Goal: Contribute content: Contribute content

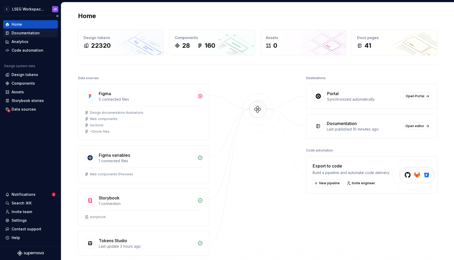
click at [22, 34] on div "Documentation" at bounding box center [26, 32] width 28 height 5
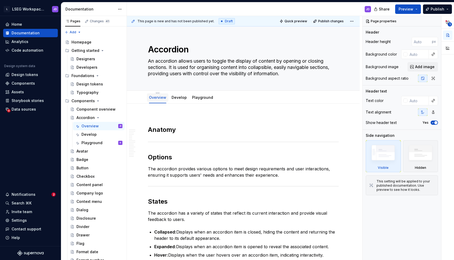
click at [180, 98] on link "Develop" at bounding box center [178, 97] width 15 height 4
click at [199, 98] on link "Playground" at bounding box center [202, 97] width 21 height 4
click at [153, 97] on link "Overview" at bounding box center [157, 97] width 17 height 4
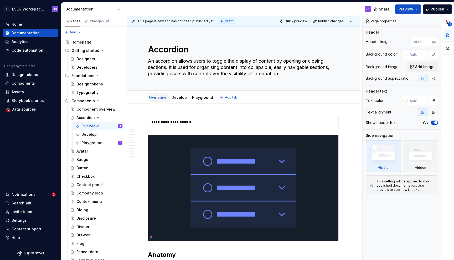
click at [158, 98] on link "Overview" at bounding box center [157, 97] width 17 height 4
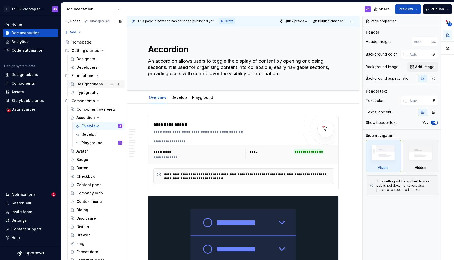
type textarea "*"
click at [20, 39] on div "Analytics" at bounding box center [20, 41] width 17 height 5
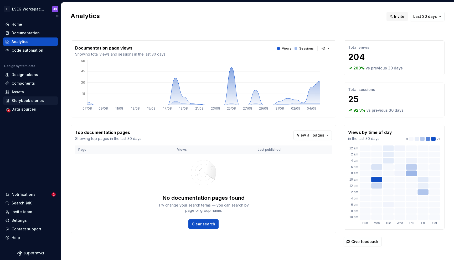
click at [29, 104] on div "Storybook stories" at bounding box center [30, 101] width 55 height 8
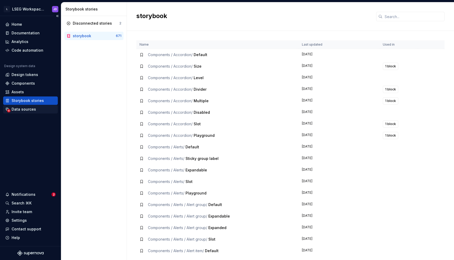
click at [26, 113] on div "Data sources" at bounding box center [30, 109] width 55 height 8
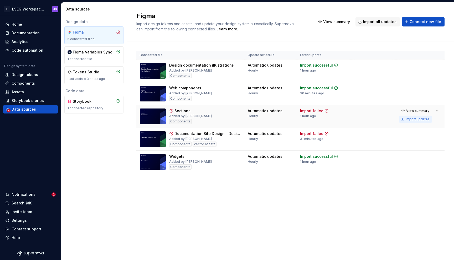
click at [411, 118] on div "Import updates" at bounding box center [417, 119] width 24 height 4
click at [415, 142] on div "Import updates" at bounding box center [417, 142] width 24 height 4
click at [182, 111] on div "Sections" at bounding box center [182, 110] width 16 height 5
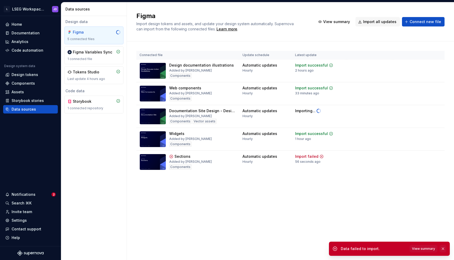
click at [443, 249] on button "button" at bounding box center [442, 248] width 7 height 7
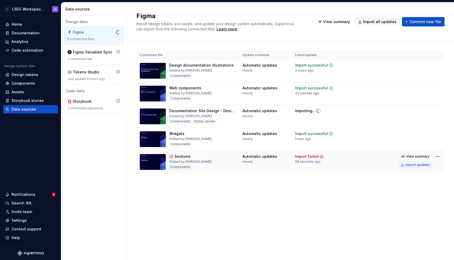
click at [421, 163] on div "Import updates" at bounding box center [417, 165] width 24 height 4
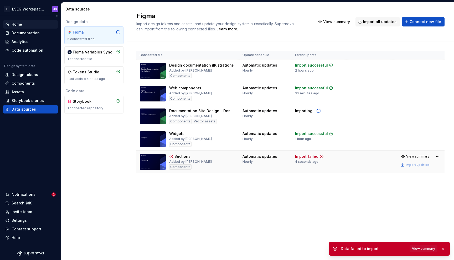
click at [29, 25] on div "Home" at bounding box center [30, 24] width 50 height 5
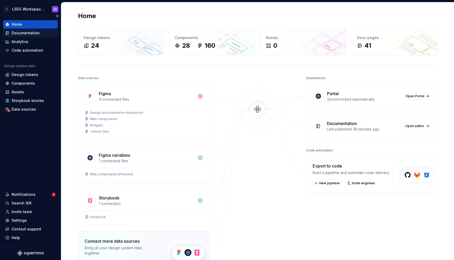
click at [30, 34] on div "Documentation" at bounding box center [26, 32] width 28 height 5
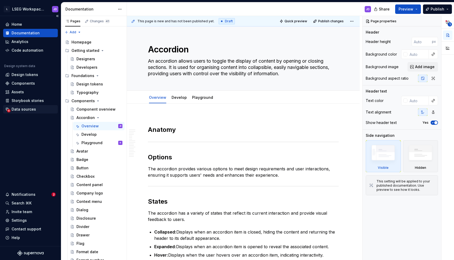
click at [28, 109] on div "Data sources" at bounding box center [24, 109] width 24 height 5
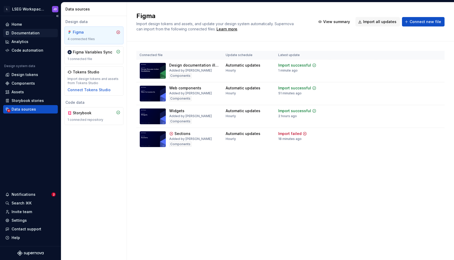
click at [26, 31] on div "Documentation" at bounding box center [26, 32] width 28 height 5
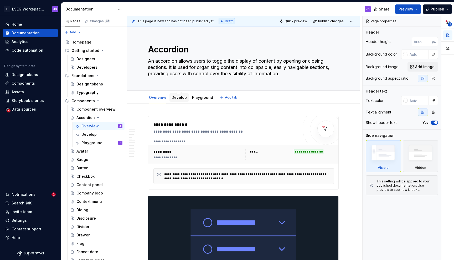
click at [180, 100] on div "Develop" at bounding box center [178, 97] width 15 height 6
click at [178, 98] on link "Develop" at bounding box center [178, 97] width 15 height 4
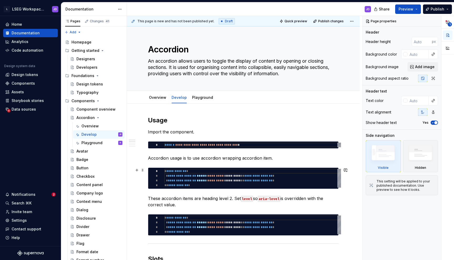
type textarea "*"
type textarea "**********"
click at [178, 180] on div "**********" at bounding box center [252, 178] width 176 height 19
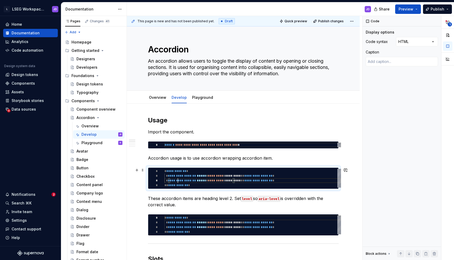
click at [178, 180] on div "**********" at bounding box center [252, 178] width 176 height 19
click at [157, 97] on link "Overview" at bounding box center [157, 97] width 17 height 4
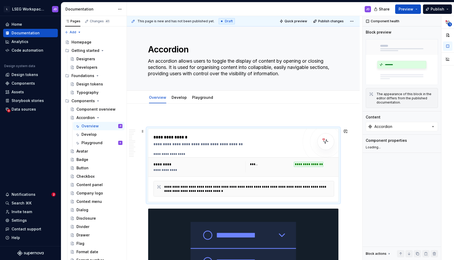
click at [199, 142] on div "**********" at bounding box center [227, 144] width 148 height 5
click at [191, 117] on p at bounding box center [243, 119] width 191 height 6
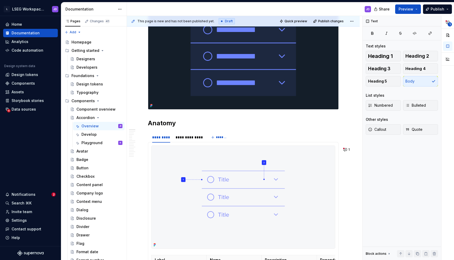
scroll to position [205, 0]
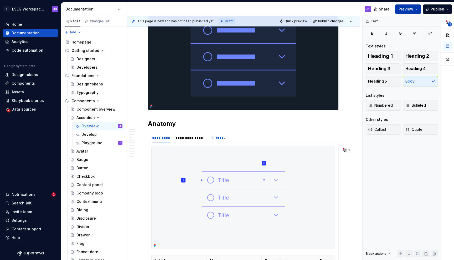
click at [412, 11] on span "Preview" at bounding box center [405, 9] width 15 height 5
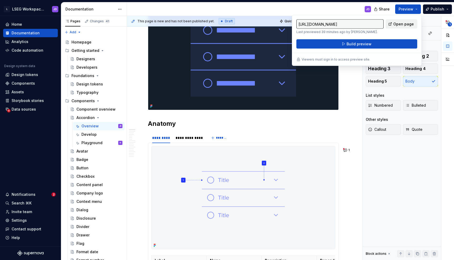
click at [401, 23] on span "Open page" at bounding box center [403, 24] width 20 height 5
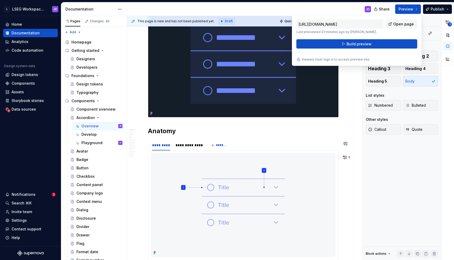
click at [219, 132] on h2 "Anatomy" at bounding box center [243, 131] width 191 height 8
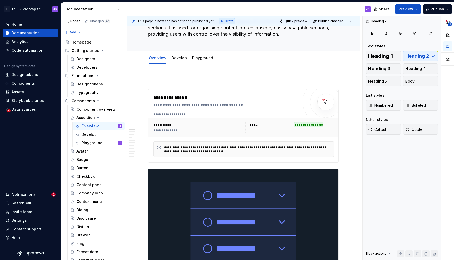
scroll to position [0, 0]
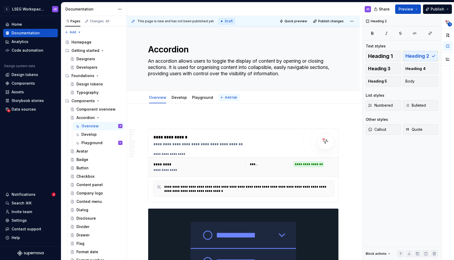
click at [225, 98] on span "Add tab" at bounding box center [231, 98] width 12 height 4
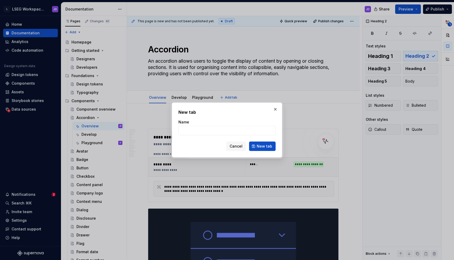
type textarea "*"
click at [192, 128] on input "Name" at bounding box center [226, 130] width 97 height 9
type input "Accessibility"
click at [266, 144] on span "New tab" at bounding box center [263, 146] width 15 height 5
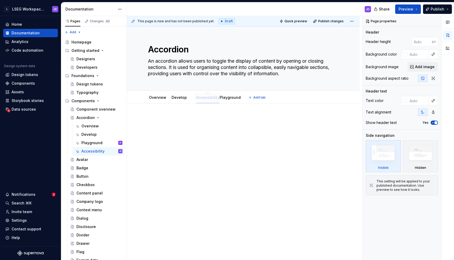
drag, startPoint x: 226, startPoint y: 98, endPoint x: 204, endPoint y: 98, distance: 22.1
click at [187, 148] on div "This page is new and has not been published yet. Draft Quick preview Publish ch…" at bounding box center [244, 138] width 235 height 245
click at [155, 97] on link "Overview" at bounding box center [157, 97] width 17 height 4
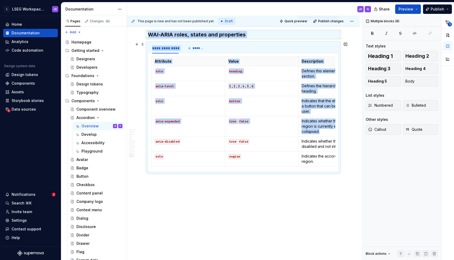
scroll to position [2248, 0]
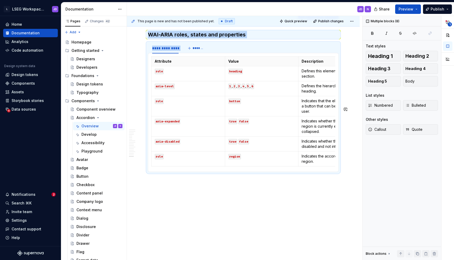
drag, startPoint x: 148, startPoint y: 98, endPoint x: 195, endPoint y: 175, distance: 89.4
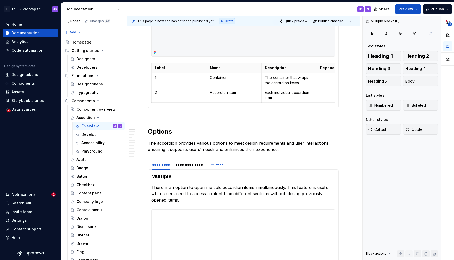
scroll to position [0, 0]
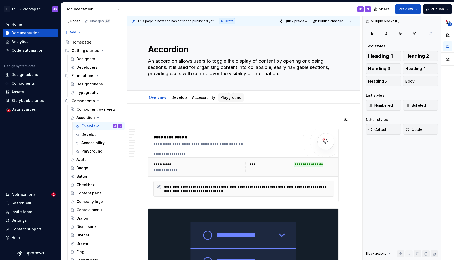
click at [224, 98] on link "Playground" at bounding box center [230, 97] width 21 height 4
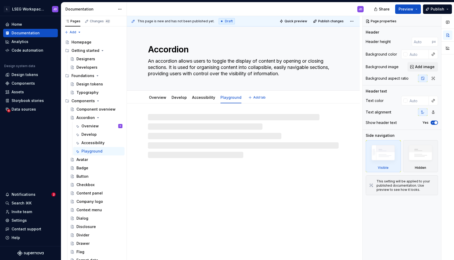
click at [206, 99] on link "Accessibility" at bounding box center [203, 97] width 23 height 4
type textarea "*"
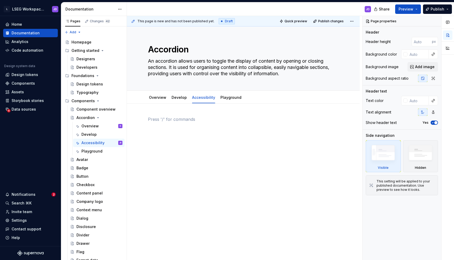
click at [182, 122] on p at bounding box center [243, 119] width 191 height 6
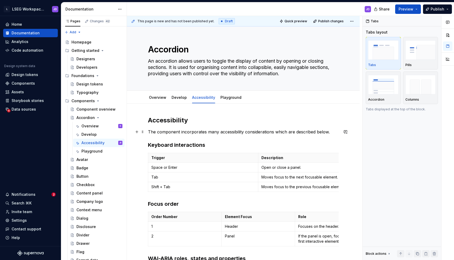
click at [211, 132] on p "The component incorporates many accessibility considerations which are describe…" at bounding box center [243, 132] width 191 height 6
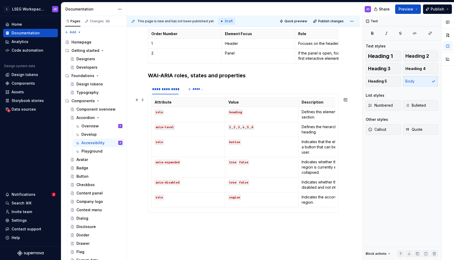
scroll to position [224, 0]
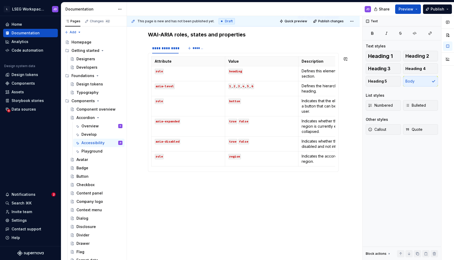
click at [188, 191] on div "**********" at bounding box center [243, 70] width 233 height 381
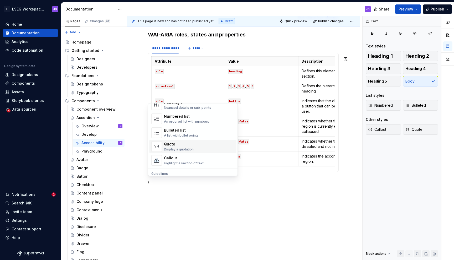
scroll to position [112, 0]
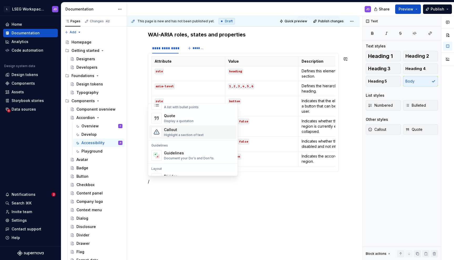
click at [204, 136] on div "Callout Highlight a section of text" at bounding box center [199, 132] width 70 height 10
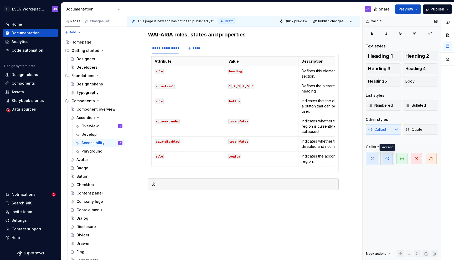
click at [388, 161] on span "button" at bounding box center [386, 158] width 11 height 11
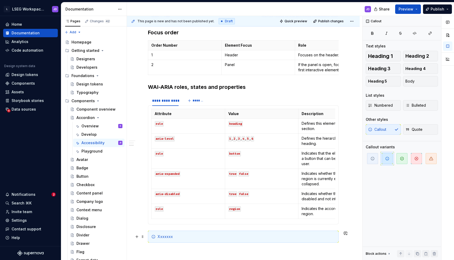
scroll to position [238, 0]
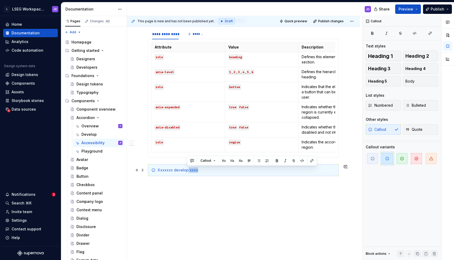
drag, startPoint x: 199, startPoint y: 172, endPoint x: 187, endPoint y: 172, distance: 12.3
click at [187, 172] on div "Xxxxxxx develop xxxx" at bounding box center [245, 170] width 177 height 5
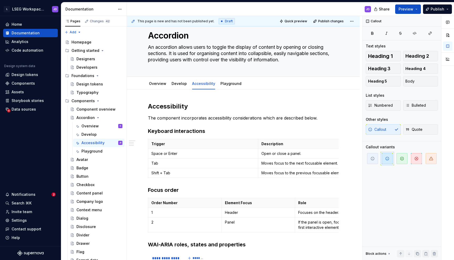
scroll to position [0, 0]
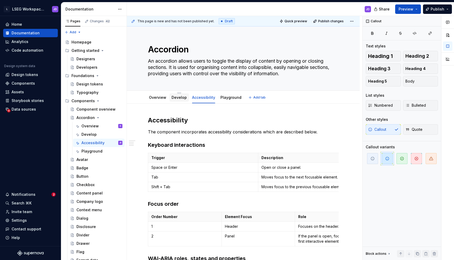
click at [178, 98] on link "Develop" at bounding box center [178, 97] width 15 height 4
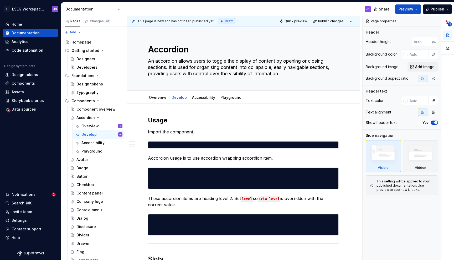
type textarea "*"
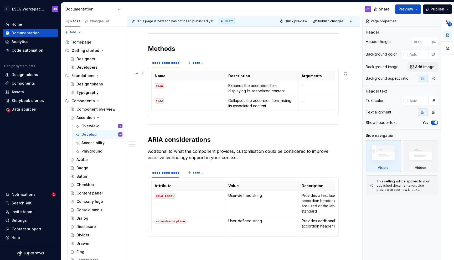
scroll to position [520, 0]
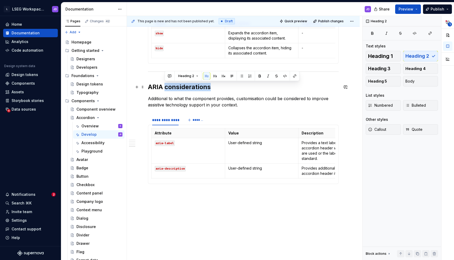
drag, startPoint x: 213, startPoint y: 87, endPoint x: 165, endPoint y: 88, distance: 47.8
click at [165, 88] on h2 "ARIA considerations" at bounding box center [243, 87] width 191 height 8
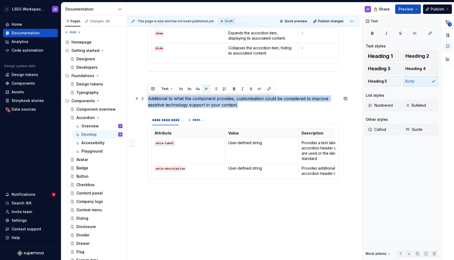
drag, startPoint x: 249, startPoint y: 105, endPoint x: 147, endPoint y: 99, distance: 102.8
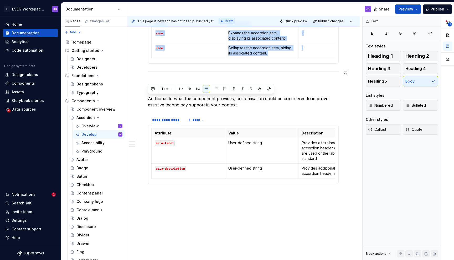
click at [206, 70] on div at bounding box center [243, 71] width 191 height 3
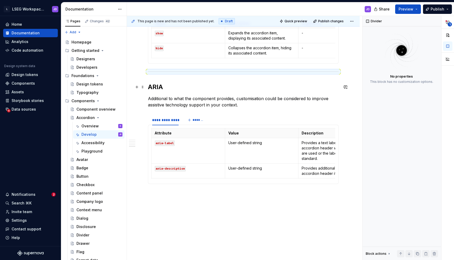
click at [179, 86] on h2 "ARIA" at bounding box center [243, 87] width 191 height 8
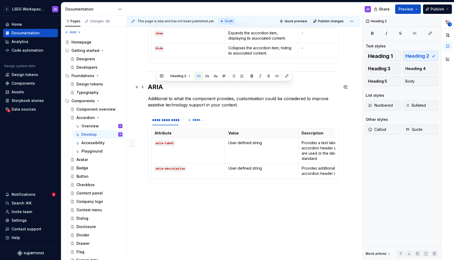
drag, startPoint x: 191, startPoint y: 86, endPoint x: 152, endPoint y: 86, distance: 39.1
click at [152, 86] on h2 "ARIA" at bounding box center [243, 87] width 191 height 8
click at [155, 88] on h2 "ARIA" at bounding box center [243, 87] width 191 height 8
click at [277, 77] on button "button" at bounding box center [277, 75] width 7 height 7
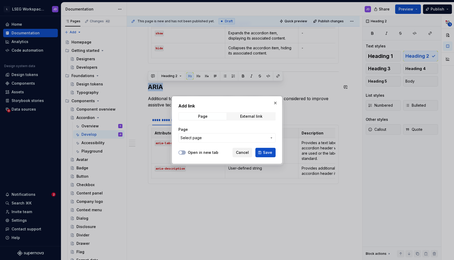
click at [244, 155] on button "Cancel" at bounding box center [242, 152] width 20 height 9
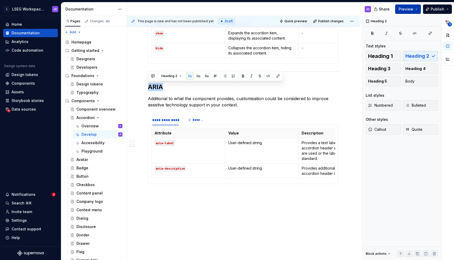
click at [408, 8] on span "Preview" at bounding box center [405, 9] width 15 height 5
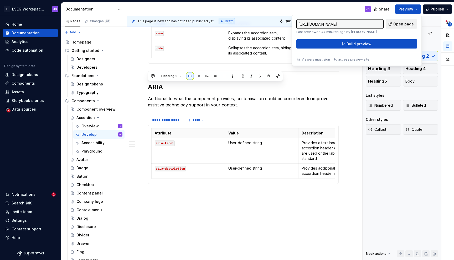
click at [405, 23] on span "Open page" at bounding box center [403, 24] width 20 height 5
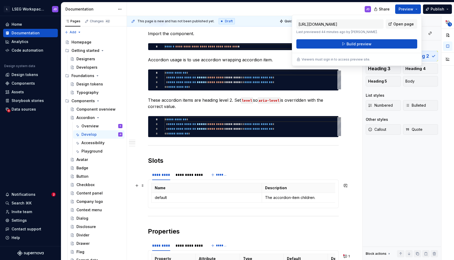
scroll to position [0, 0]
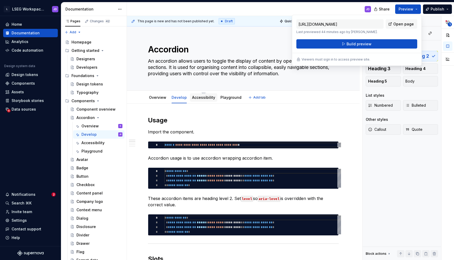
click at [198, 99] on link "Accessibility" at bounding box center [203, 97] width 23 height 4
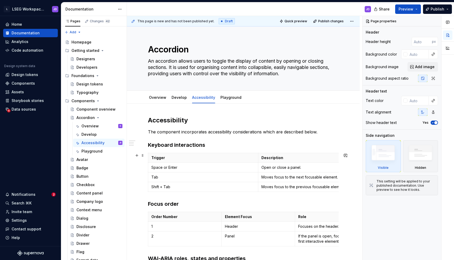
scroll to position [238, 0]
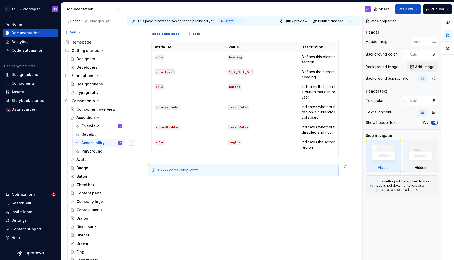
type textarea "*"
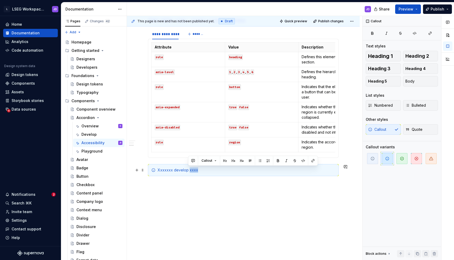
drag, startPoint x: 202, startPoint y: 171, endPoint x: 188, endPoint y: 170, distance: 14.2
click at [188, 170] on div "Xxxxxxx develop xxxx" at bounding box center [245, 170] width 177 height 5
click at [313, 160] on button "button" at bounding box center [312, 160] width 7 height 7
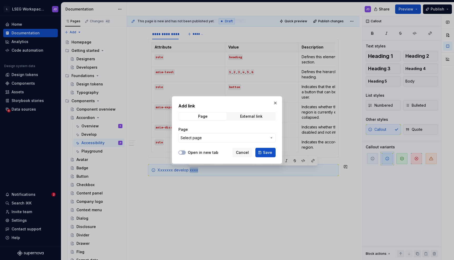
click at [229, 140] on span "Select page" at bounding box center [223, 137] width 87 height 5
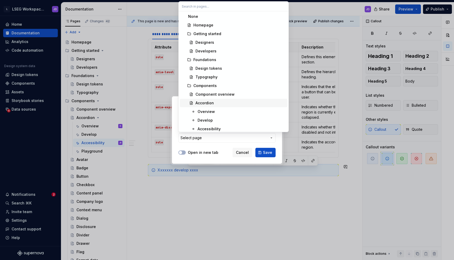
scroll to position [10, 0]
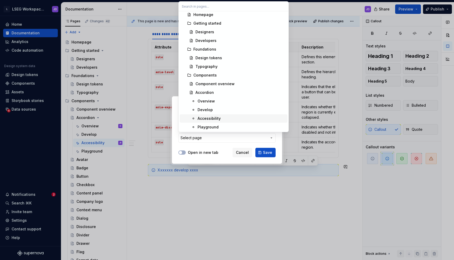
click at [217, 119] on div "Accessibility" at bounding box center [208, 118] width 23 height 5
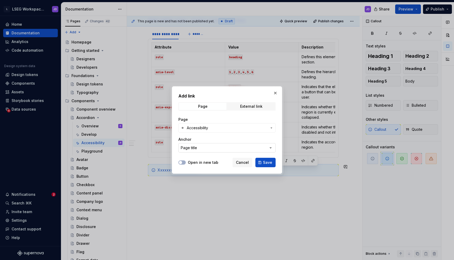
click at [210, 149] on button "Page title" at bounding box center [226, 147] width 97 height 9
click at [208, 160] on input "text" at bounding box center [233, 158] width 110 height 9
type input "a"
click at [212, 138] on div "Add link Page External link Page Accessibility Anchor Page title Open in new ta…" at bounding box center [227, 130] width 454 height 260
click at [199, 150] on button "Page title" at bounding box center [226, 147] width 97 height 9
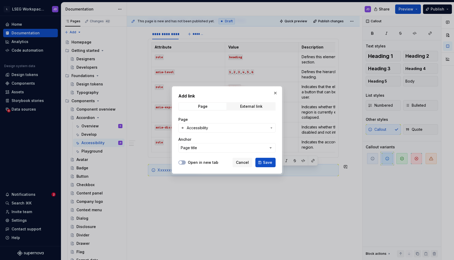
click at [213, 137] on div "Add link Page External link Page Accessibility Anchor Page title Open in new ta…" at bounding box center [227, 130] width 454 height 260
click at [265, 161] on span "Save" at bounding box center [267, 162] width 9 height 5
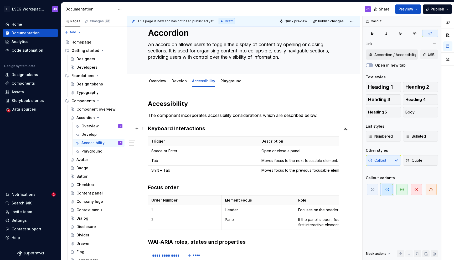
scroll to position [13, 0]
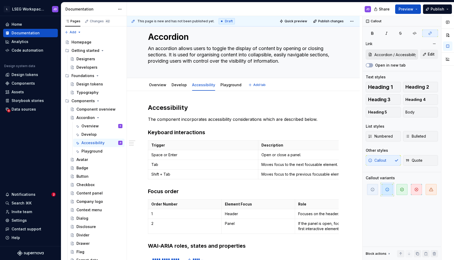
type textarea "*"
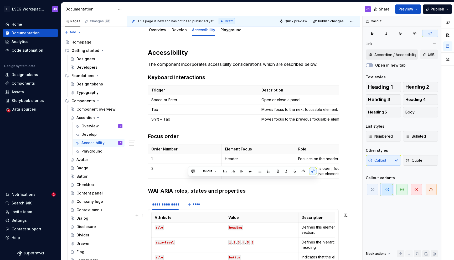
scroll to position [238, 0]
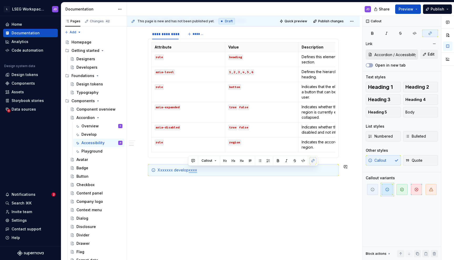
click at [312, 161] on button "button" at bounding box center [312, 160] width 7 height 7
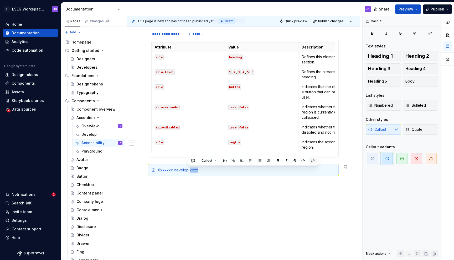
click at [312, 161] on button "button" at bounding box center [312, 160] width 7 height 7
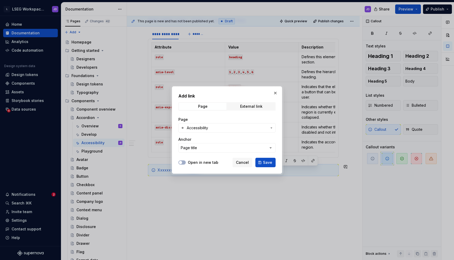
click at [207, 129] on span "Accessibility" at bounding box center [197, 127] width 21 height 5
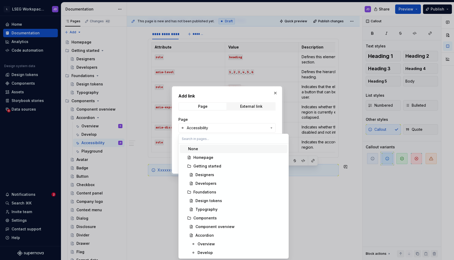
click at [201, 137] on input "text" at bounding box center [233, 138] width 110 height 9
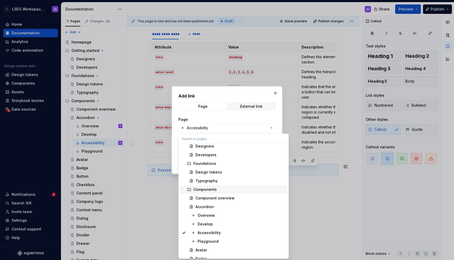
scroll to position [32, 0]
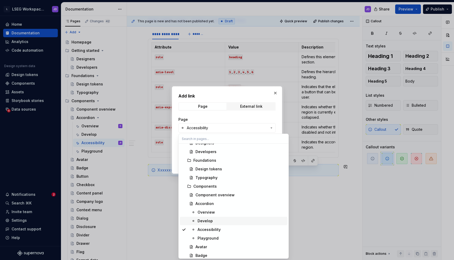
click at [210, 220] on div "Develop" at bounding box center [204, 221] width 15 height 5
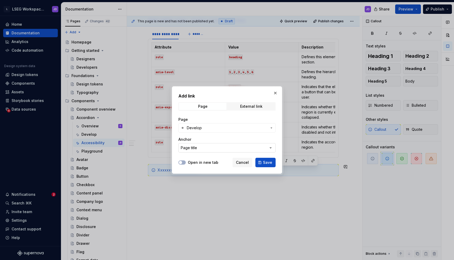
click at [210, 145] on button "Page title" at bounding box center [226, 147] width 97 height 9
type input "aria"
click at [216, 145] on div "Add link Page External link Page Develop Anchor Page title Open in new tab Canc…" at bounding box center [227, 130] width 454 height 260
click at [206, 150] on button "Page title" at bounding box center [226, 147] width 97 height 9
click at [206, 150] on div "Add link Page External link Page Develop Anchor Page title Open in new tab Canc…" at bounding box center [227, 130] width 454 height 260
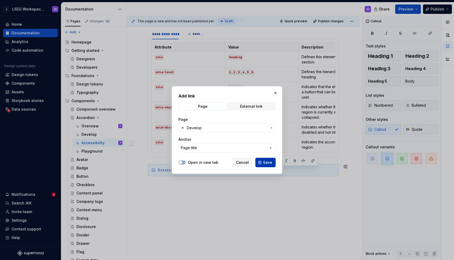
click at [267, 164] on span "Save" at bounding box center [267, 162] width 9 height 5
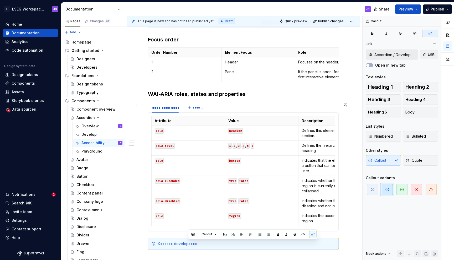
scroll to position [0, 0]
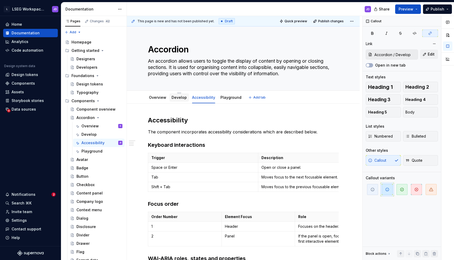
click at [183, 98] on link "Develop" at bounding box center [178, 97] width 15 height 4
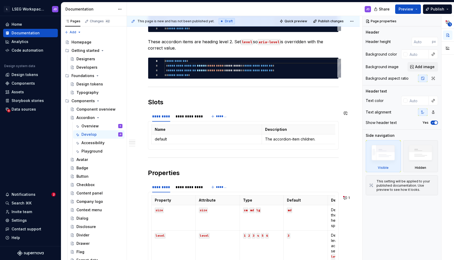
scroll to position [234, 0]
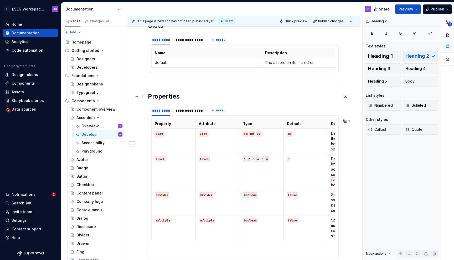
drag, startPoint x: 186, startPoint y: 95, endPoint x: 150, endPoint y: 95, distance: 36.0
click at [150, 95] on h2 "Properties" at bounding box center [243, 96] width 191 height 8
click at [186, 98] on h2 "Properties" at bounding box center [243, 96] width 191 height 8
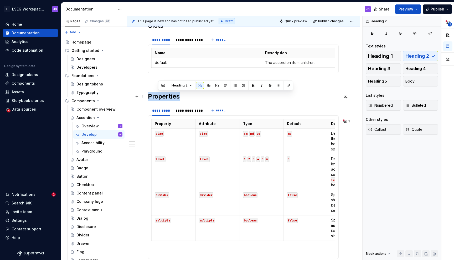
drag, startPoint x: 193, startPoint y: 97, endPoint x: 145, endPoint y: 97, distance: 48.6
click at [145, 97] on div "**********" at bounding box center [243, 219] width 233 height 698
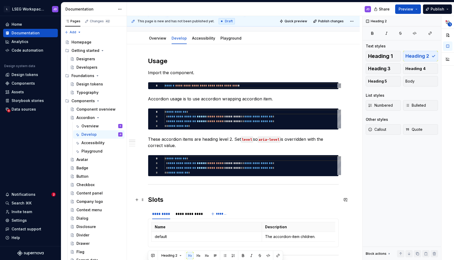
scroll to position [0, 0]
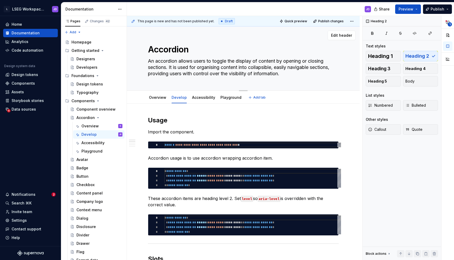
click at [152, 60] on textarea "An accordion allows users to toggle the display of content by opening or closin…" at bounding box center [242, 67] width 191 height 21
click at [155, 60] on textarea "An accordion allows users to toggle the display of content by opening or closin…" at bounding box center [242, 67] width 191 height 21
click at [151, 59] on textarea "An accordion allows users to toggle the display of content by opening or closin…" at bounding box center [242, 67] width 191 height 21
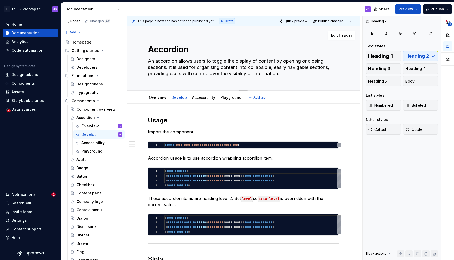
type textarea "*"
type textarea "T accordion allows users to toggle the display of content by opening or closing…"
type textarea "*"
type textarea "Th accordion allows users to toggle the display of content by opening or closin…"
type textarea "*"
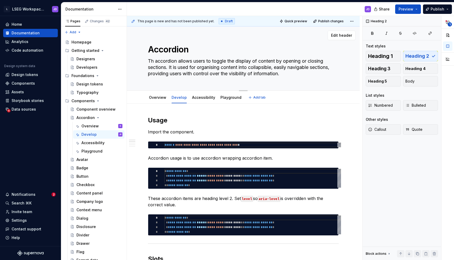
type textarea "The accordion allows users to toggle the display of content by opening or closi…"
click at [182, 60] on textarea "The accordion allows users to toggle the display of content by opening or closi…" at bounding box center [242, 67] width 191 height 21
type textarea "*"
type textarea "The accordion callows users to toggle the display of content by opening or clos…"
type textarea "*"
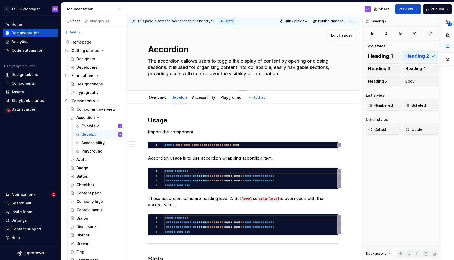
type textarea "The accordion coallows users to toggle the display of content by opening or clo…"
type textarea "*"
type textarea "The accordion comallows users to toggle the display of content by opening or cl…"
type textarea "*"
type textarea "The accordion compallows users to toggle the display of content by opening or c…"
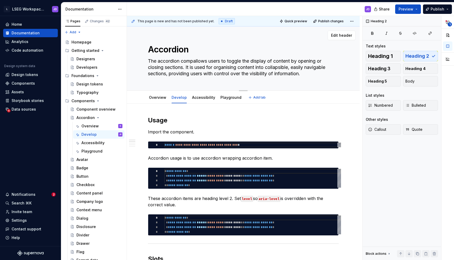
type textarea "*"
type textarea "The accordion compoallows users to toggle the display of content by opening or …"
type textarea "*"
type textarea "The accordion componallows users to toggle the display of content by opening or…"
type textarea "*"
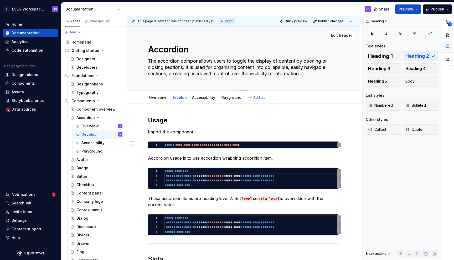
type textarea "The accordion componeallows users to toggle the display of content by opening o…"
type textarea "*"
type textarea "The accordion componenallows users to toggle the display of content by opening …"
type textarea "*"
type textarea "The accordion componentallows users to toggle the display of content by opening…"
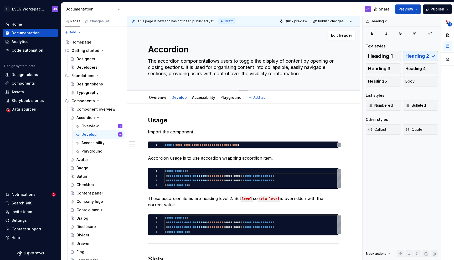
type textarea "*"
type textarea "The accordion component allows users to toggle the display of content by openin…"
type textarea "*"
type textarea "The accordion component allows users to toggle the display of content by openin…"
click at [153, 100] on div "Overview" at bounding box center [157, 97] width 17 height 6
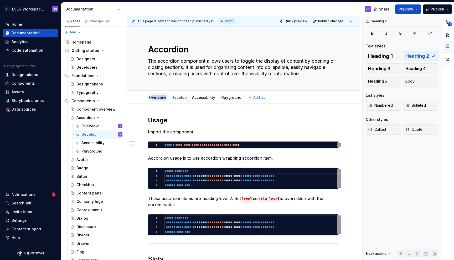
click at [151, 98] on link "Overview" at bounding box center [157, 97] width 17 height 4
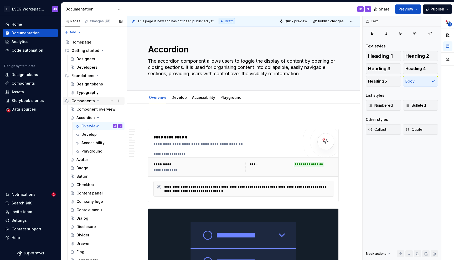
click at [79, 101] on div "Components" at bounding box center [82, 100] width 23 height 5
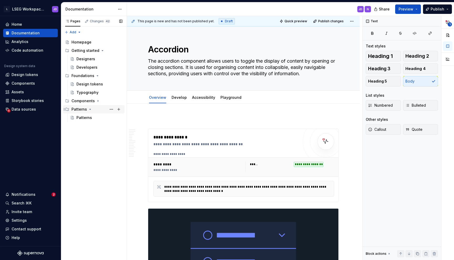
click at [81, 111] on div "Patterns" at bounding box center [78, 109] width 15 height 5
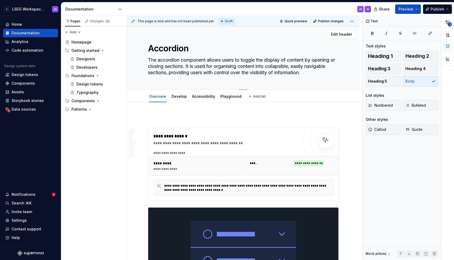
click at [210, 61] on textarea "The accordion component allows users to toggle the display of content by openin…" at bounding box center [242, 66] width 191 height 21
click at [170, 66] on textarea "The accordion component allows users to toggle the display of content by openin…" at bounding box center [242, 66] width 191 height 21
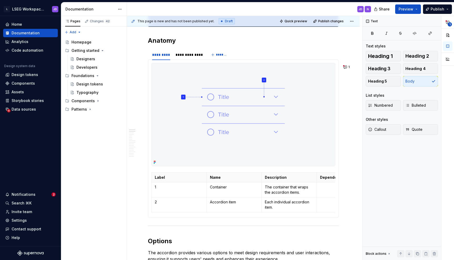
scroll to position [274, 0]
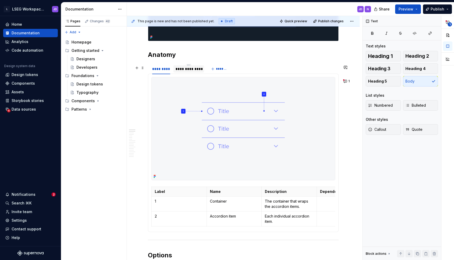
click at [188, 68] on div "**********" at bounding box center [188, 68] width 27 height 5
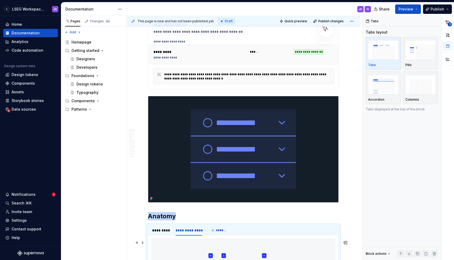
scroll to position [0, 0]
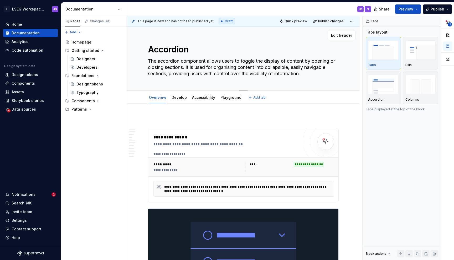
click at [176, 65] on textarea "The accordion component allows users to toggle the display of content by openin…" at bounding box center [242, 67] width 191 height 21
click at [173, 67] on textarea "The accordion component allows users to toggle the display of content by openin…" at bounding box center [242, 67] width 191 height 21
type textarea "*"
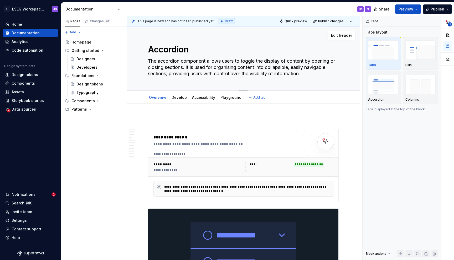
type textarea "The accordion component allows users to toggle the display of content by openin…"
click at [322, 61] on textarea "The accordion component allows users to toggle the display of content by openin…" at bounding box center [242, 67] width 191 height 21
type textarea "*"
type textarea "The accordion component allows users to toggle the display of content by e or c…"
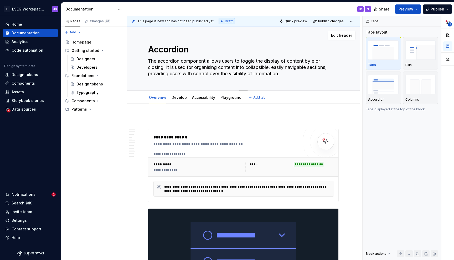
type textarea "*"
type textarea "The accordion component allows users to toggle the display of content by ex or …"
type textarea "*"
type textarea "The accordion component allows users to toggle the display of content by exp or…"
type textarea "*"
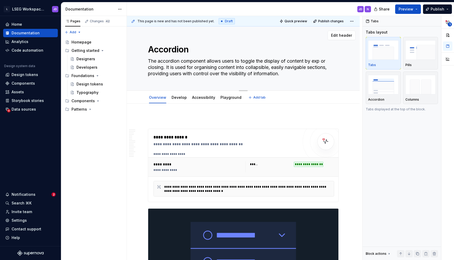
type textarea "The accordion component allows users to toggle the display of content by expa o…"
type textarea "*"
type textarea "The accordion component allows users to toggle the display of content by expan …"
type textarea "*"
type textarea "The accordion component allows users to toggle the display of content by expand…"
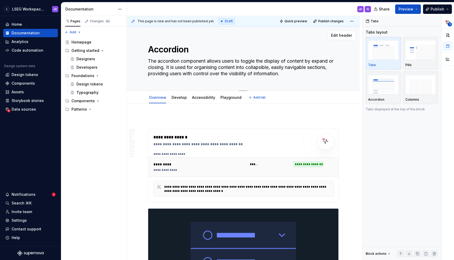
type textarea "*"
type textarea "The accordion component allows users to toggle the display of content by expand…"
type textarea "*"
type textarea "The accordion component allows users to toggle the display of content by expand…"
type textarea "*"
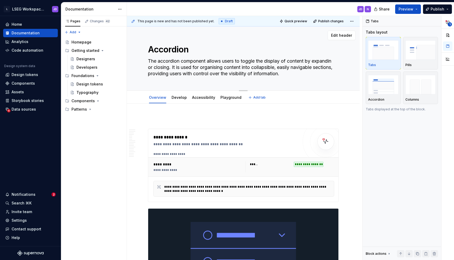
type textarea "The accordion component allows users to toggle the display of content by expand…"
click at [159, 67] on textarea "The accordion component allows users to toggle the display of content by expand…" at bounding box center [242, 67] width 191 height 21
type textarea "*"
type textarea "The accordion component allows users to toggle the display of content by expand…"
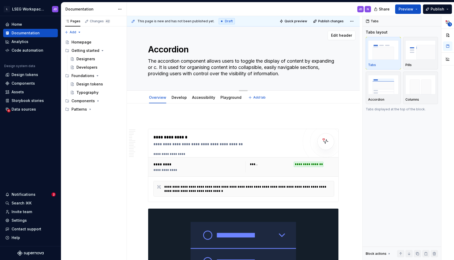
type textarea "*"
type textarea "The accordion component allows users to toggle the display of content by expand…"
type textarea "*"
type textarea "The accordion component allows users to toggle the display of content by expand…"
type textarea "*"
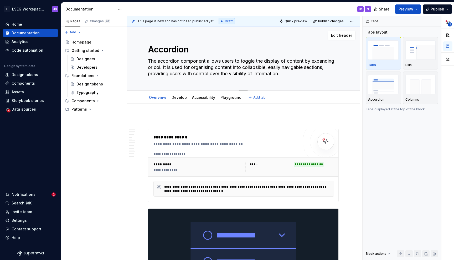
type textarea "The accordion component allows users to toggle the display of content by expand…"
type textarea "*"
type textarea "The accordion component allows users to toggle the display of content by expand…"
type textarea "*"
type textarea "The accordion component allows users to toggle the display of content by expand…"
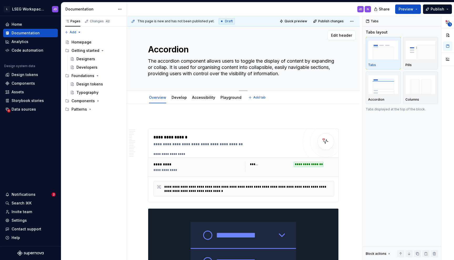
type textarea "*"
type textarea "The accordion component allows users to toggle the display of content by expand…"
type textarea "*"
type textarea "The accordion component allows users to toggle the display of content by expand…"
type textarea "*"
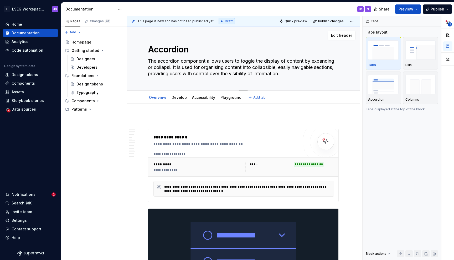
type textarea "The accordion component allows users to toggle the display of content by expand…"
type textarea "*"
type textarea "The accordion component allows users to toggle the display of content by expand…"
type textarea "*"
type textarea "The accordion component allows users to toggle the display of content by expand…"
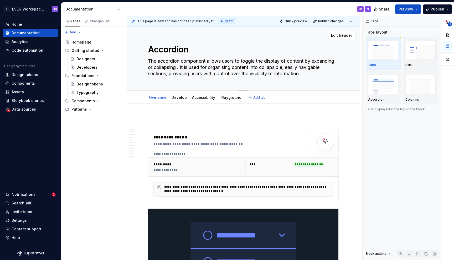
type textarea "*"
type textarea "The accordion component allows users to toggle the display of content by expand…"
type textarea "*"
type textarea "The accordion component allows users to toggle the display of content by expand…"
type textarea "*"
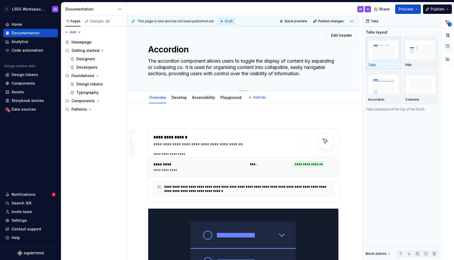
type textarea "The accordion component allows users to toggle the display of content by expand…"
type textarea "*"
type textarea "The accordion component allows users to toggle the display of content by expand…"
type textarea "*"
type textarea "The accordion component allows users to toggle the display of content by expand…"
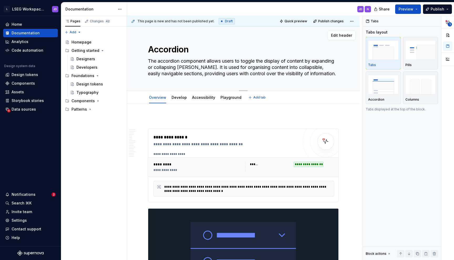
type textarea "*"
type textarea "The accordion component allows users to toggle the display of content by expand…"
type textarea "*"
type textarea "The accordion component allows users to toggle the display of content by expand…"
click at [183, 68] on textarea "The accordion component allows users to toggle the display of content by expand…" at bounding box center [242, 67] width 191 height 21
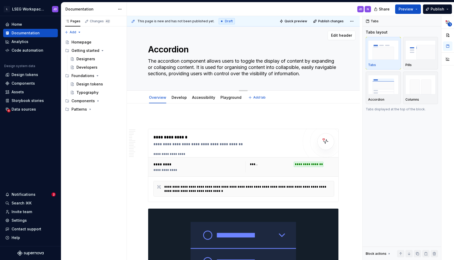
click at [183, 68] on textarea "The accordion component allows users to toggle the display of content by expand…" at bounding box center [242, 67] width 191 height 21
type textarea "*"
type textarea "The accordion component allows users to toggle the display of content by expand…"
paste textarea "enables users to expand or collapse sections of content, making it easier to or…"
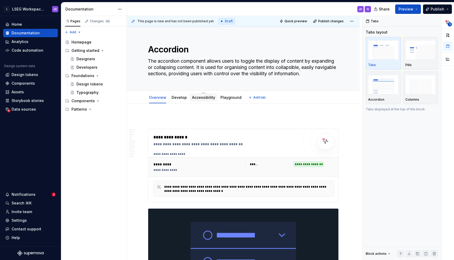
type textarea "*"
type textarea "The accordion component enables users to expand or collapse sections of content…"
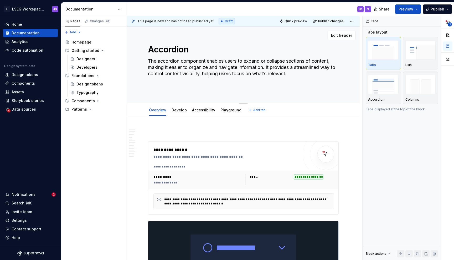
type textarea "*"
type textarea "The accordion component enables users to expand or collapse sections of content…"
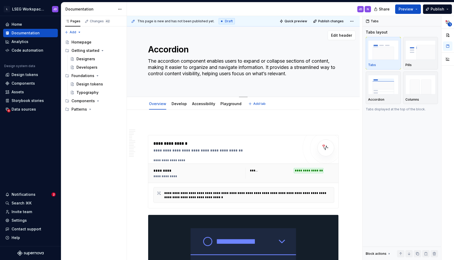
click at [301, 57] on textarea "The accordion component enables users to expand or collapse sections of content…" at bounding box center [242, 70] width 191 height 27
click at [297, 61] on textarea "The accordion component enables users to expand or collapse sections of content…" at bounding box center [242, 70] width 191 height 27
type textarea "*"
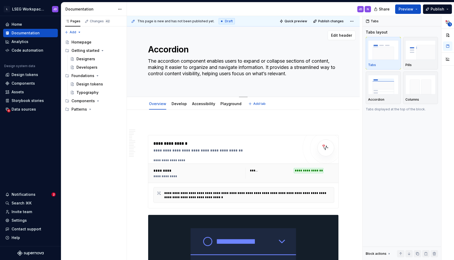
type textarea "The accordion component enables users to expand or collapse g of content, makin…"
type textarea "*"
type textarea "The accordion component enables users to expand or collapse gr of content, maki…"
type textarea "*"
type textarea "The accordion component enables users to expand or collapse gro of content, mak…"
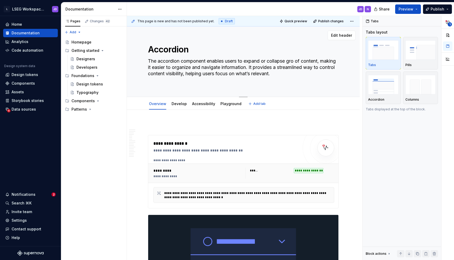
type textarea "*"
type textarea "The accordion component enables users to expand or collapse grou of content, ma…"
type textarea "*"
type textarea "The accordion component enables users to expand or collapse group of content, m…"
type textarea "*"
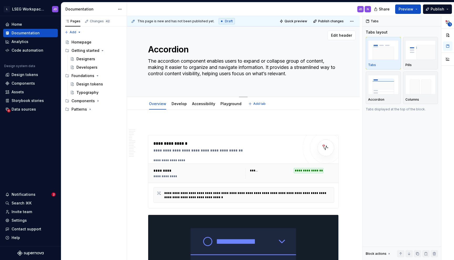
type textarea "The accordion component enables users to expand or collapse groups of content, …"
click at [207, 68] on textarea "The accordion component enables users to expand or collapse groups of content, …" at bounding box center [242, 70] width 191 height 27
type textarea "*"
type textarea "The accordion component enables users to expand or collapse groups of content, …"
type textarea "*"
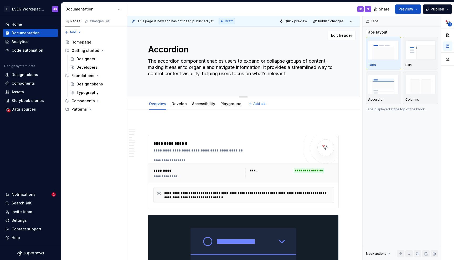
type textarea "The accordion component enables users to expand or collapse groups of content, …"
type textarea "*"
click at [198, 83] on textarea "The accordion component enables users to expand or collapse groups of content, …" at bounding box center [242, 70] width 191 height 27
type textarea "The accordion component enables users to expand or collapse groups of content, …"
type textarea "*"
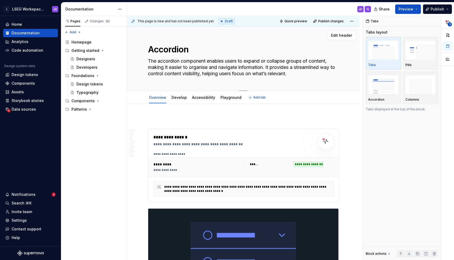
type textarea "The accordion component enables users to expand or collapse groups of content, …"
click at [181, 80] on div "Accordion The accordion component enables users to expand or collapse groups of…" at bounding box center [243, 59] width 191 height 64
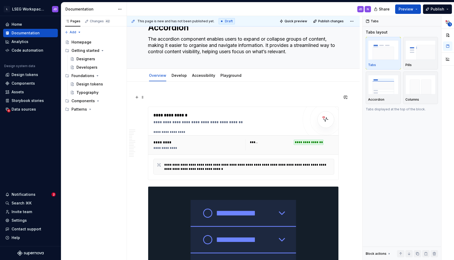
click at [174, 96] on p at bounding box center [243, 97] width 191 height 6
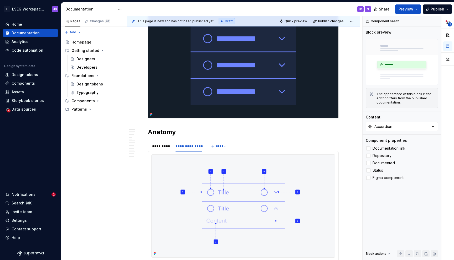
scroll to position [198, 0]
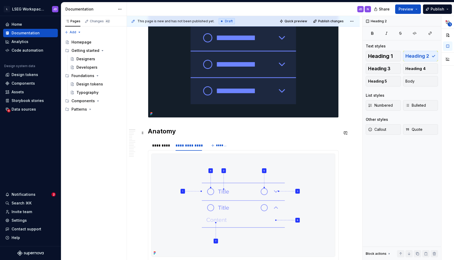
click at [177, 135] on h2 "Anatomy" at bounding box center [243, 131] width 191 height 8
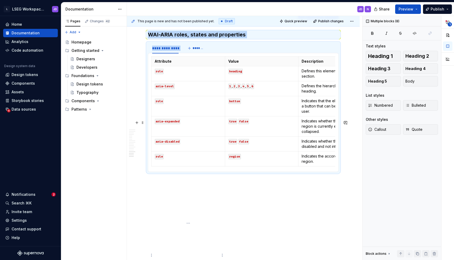
scroll to position [2553, 0]
drag, startPoint x: 148, startPoint y: 87, endPoint x: 230, endPoint y: 198, distance: 137.9
copy div "**********"
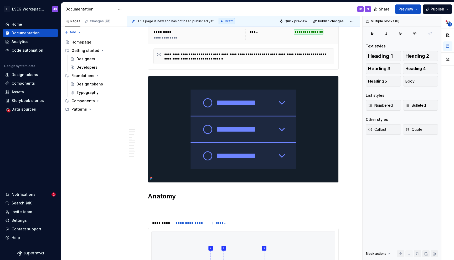
scroll to position [0, 0]
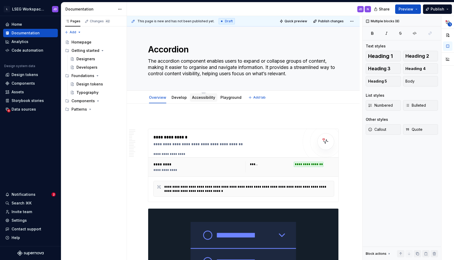
click at [204, 98] on link "Accessibility" at bounding box center [203, 97] width 23 height 4
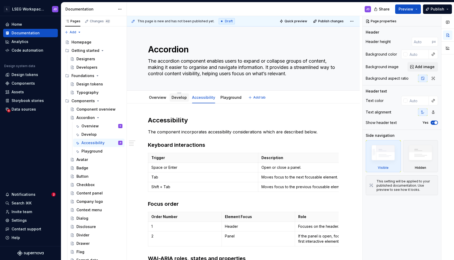
click at [176, 98] on link "Develop" at bounding box center [178, 97] width 15 height 4
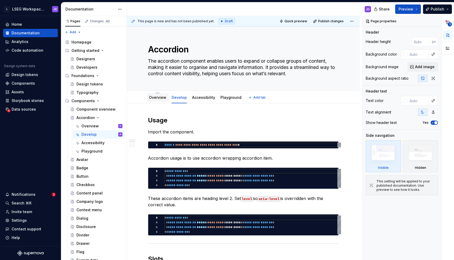
click at [157, 100] on link "Overview" at bounding box center [157, 97] width 17 height 4
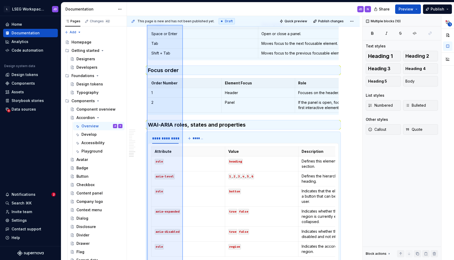
scroll to position [2259, 0]
drag, startPoint x: 176, startPoint y: 111, endPoint x: 147, endPoint y: 50, distance: 67.2
click at [147, 50] on div "**********" at bounding box center [244, 138] width 235 height 245
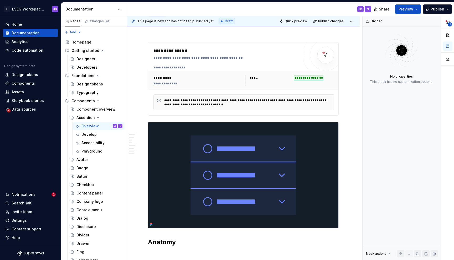
scroll to position [0, 0]
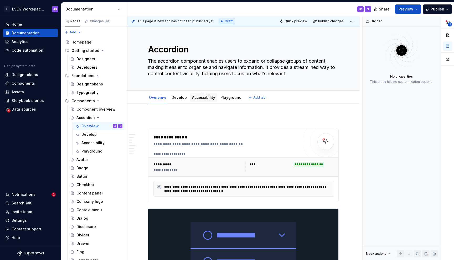
click at [197, 97] on link "Accessibility" at bounding box center [203, 97] width 23 height 4
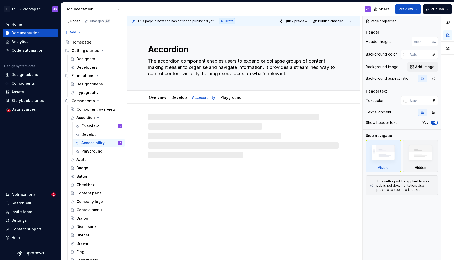
type textarea "*"
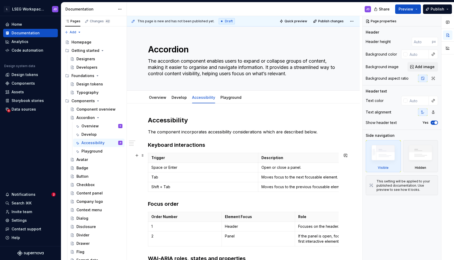
scroll to position [24, 0]
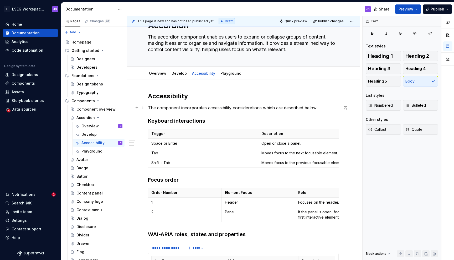
click at [207, 106] on p "The component incorporates accessibility considerations which are described bel…" at bounding box center [243, 108] width 191 height 6
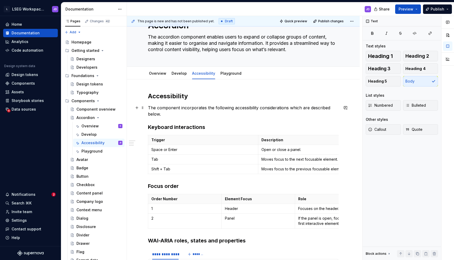
click at [264, 108] on p "The component incorporates the following accessibility considerations which are…" at bounding box center [243, 111] width 191 height 13
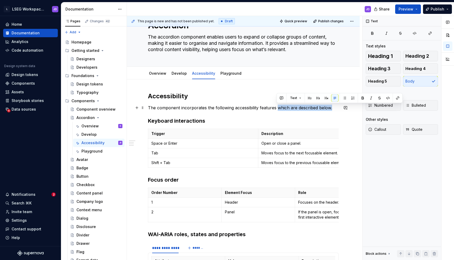
drag, startPoint x: 276, startPoint y: 108, endPoint x: 330, endPoint y: 106, distance: 54.1
click at [330, 106] on p "The component incorporates the following accessibility features which are descr…" at bounding box center [243, 108] width 191 height 6
click at [224, 107] on p "The component incorporates the following accessibility features:" at bounding box center [243, 108] width 191 height 6
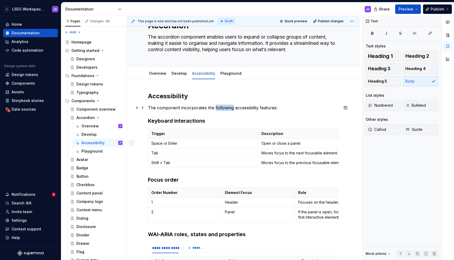
click at [224, 107] on p "The component incorporates the following accessibility features:" at bounding box center [243, 108] width 191 height 6
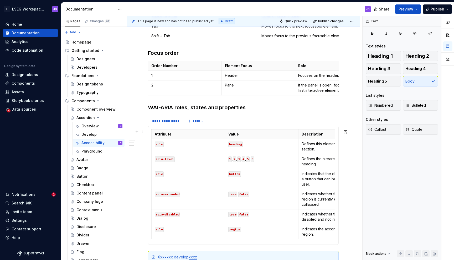
scroll to position [238, 0]
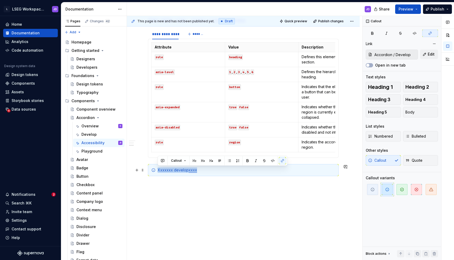
drag, startPoint x: 203, startPoint y: 171, endPoint x: 157, endPoint y: 170, distance: 45.4
click at [157, 170] on div "Xxxxxxx develop xxxx" at bounding box center [243, 170] width 191 height 12
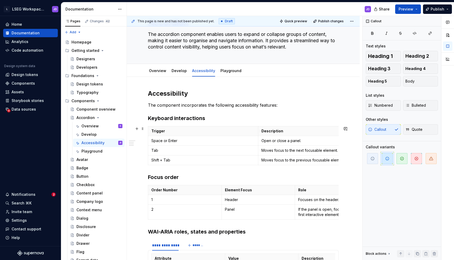
scroll to position [0, 0]
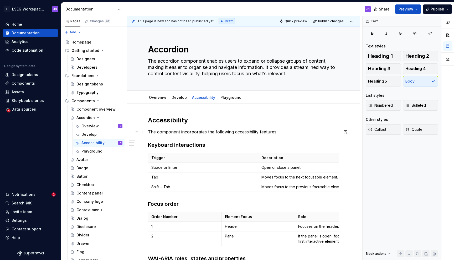
click at [275, 132] on p "The component incorporates the following accessibility features:" at bounding box center [243, 132] width 191 height 6
click at [253, 133] on p "The component incorporates the following accessibility features by default:" at bounding box center [243, 132] width 191 height 6
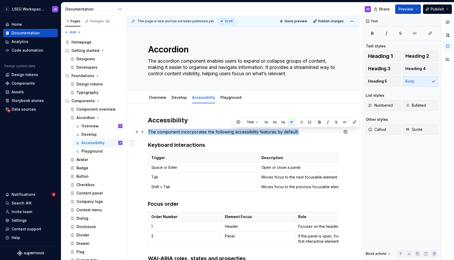
click at [253, 133] on p "The component incorporates the following accessibility features by default:" at bounding box center [243, 132] width 191 height 6
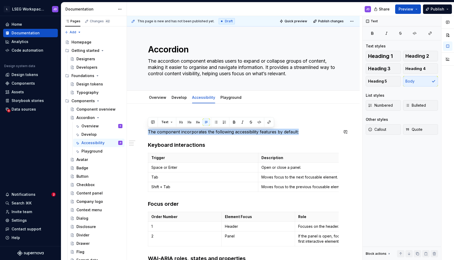
copy p "The component incorporates the following accessibility features by default:"
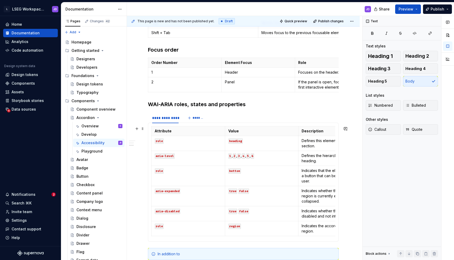
scroll to position [238, 0]
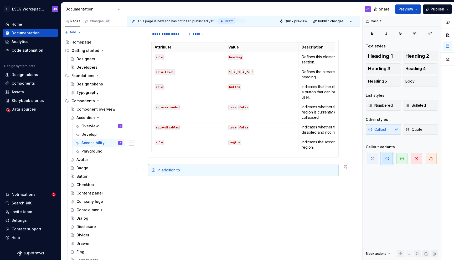
click at [200, 168] on div "In addition to" at bounding box center [245, 170] width 177 height 5
click at [183, 171] on div "In addition to The component incorporates the following accessibility features …" at bounding box center [245, 170] width 177 height 5
click at [230, 171] on div "In addition to the component incorporates the following accessibility features …" at bounding box center [245, 170] width 177 height 5
click at [249, 170] on div "In addition to the component incorporating the following accessibility features…" at bounding box center [245, 170] width 177 height 5
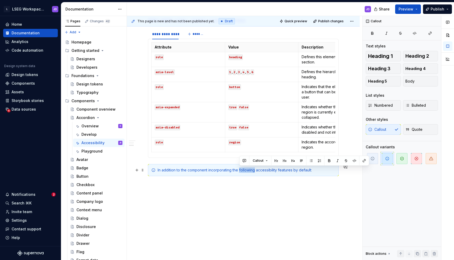
click at [249, 170] on div "In addition to the component incorporating the following accessibility features…" at bounding box center [245, 170] width 177 height 5
click at [300, 172] on div "In addition to the component incorporating accessibility features by default:" at bounding box center [245, 170] width 177 height 5
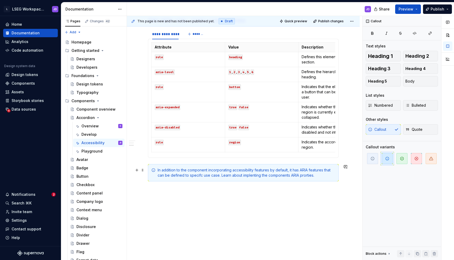
click at [252, 176] on div "In addition to the component incorporating accessibility features by default, i…" at bounding box center [245, 173] width 177 height 10
click at [251, 175] on div "In addition to the component incorporating accessibility features by default, i…" at bounding box center [245, 173] width 177 height 10
click at [230, 172] on div "In addition to the component incorporating accessibility features by default, i…" at bounding box center [245, 173] width 177 height 10
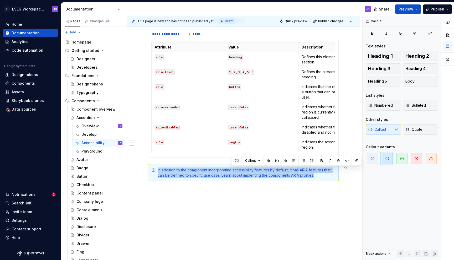
click at [230, 172] on div "In addition to the component incorporating accessibility features by default, i…" at bounding box center [245, 173] width 177 height 10
copy div "In addition to the component incorporating accessibility features by default, i…"
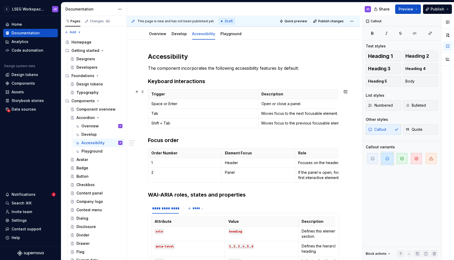
scroll to position [0, 0]
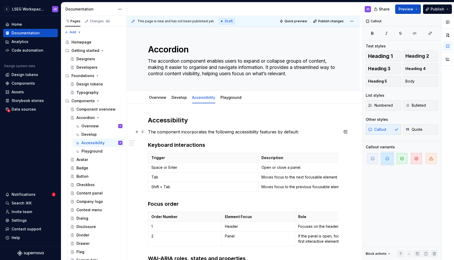
click at [206, 134] on p "The component incorporates the following accessibility features by default:" at bounding box center [243, 132] width 191 height 6
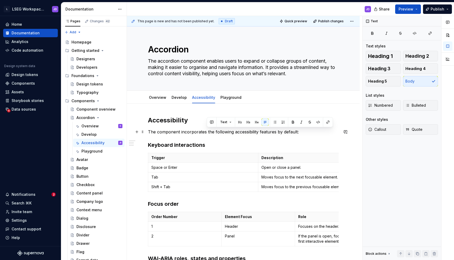
click at [206, 134] on p "The component incorporates the following accessibility features by default:" at bounding box center [243, 132] width 191 height 6
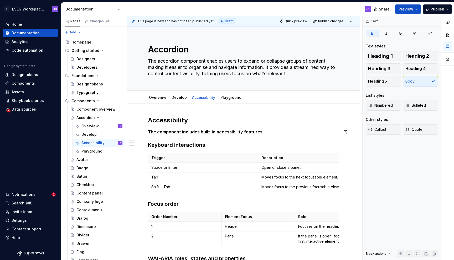
click at [206, 133] on strong "The component includes built-in accessibility features" at bounding box center [205, 131] width 114 height 5
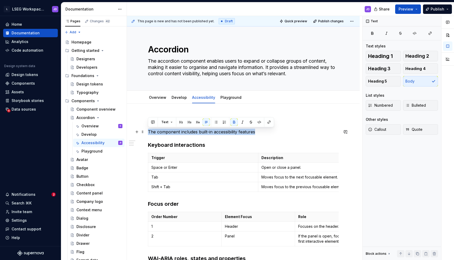
click at [259, 134] on p "The component includes built-in accessibility features" at bounding box center [243, 132] width 191 height 6
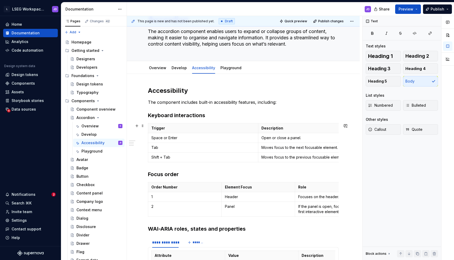
scroll to position [30, 0]
click at [165, 103] on p "The component includes built-in accessibility features, including:" at bounding box center [243, 102] width 191 height 6
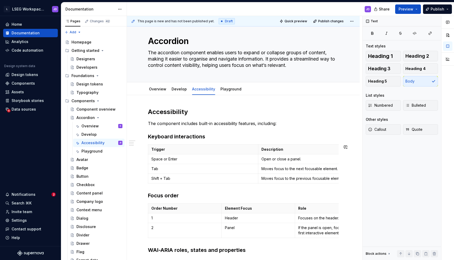
scroll to position [0, 0]
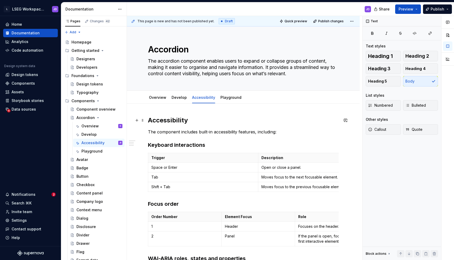
click at [160, 123] on h2 "Accessibility" at bounding box center [243, 120] width 191 height 8
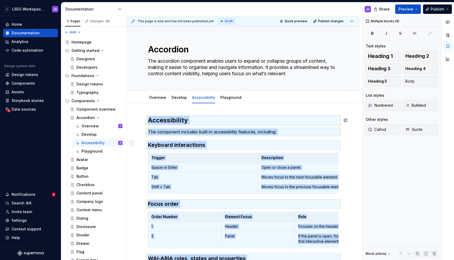
copy div "**********"
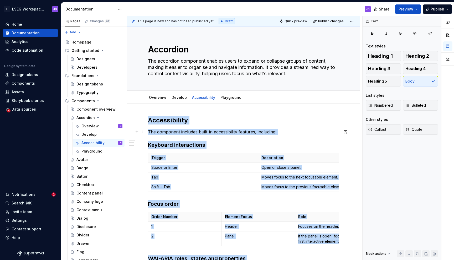
click at [202, 131] on p "The component includes built-in accessibility features, including:" at bounding box center [243, 132] width 191 height 6
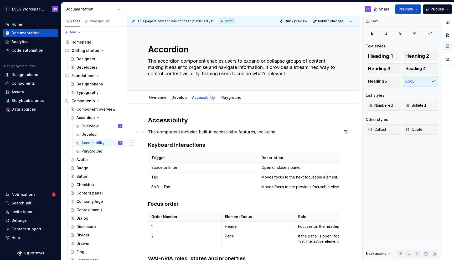
click at [197, 133] on p "The component includes built-in accessibility features, including:" at bounding box center [243, 132] width 191 height 6
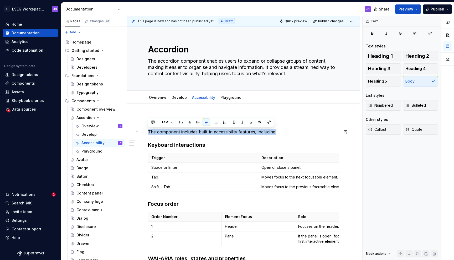
click at [197, 133] on p "The component includes built-in accessibility features, including:" at bounding box center [243, 132] width 191 height 6
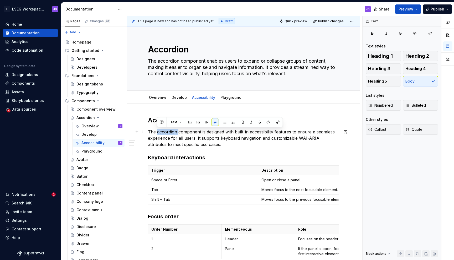
drag, startPoint x: 157, startPoint y: 132, endPoint x: 178, endPoint y: 130, distance: 20.9
click at [178, 130] on p "The accordion component is designed with built-in accessibility features to ens…" at bounding box center [243, 138] width 191 height 19
drag, startPoint x: 180, startPoint y: 133, endPoint x: 205, endPoint y: 132, distance: 24.4
click at [205, 132] on p "The component is designed with built-in accessibility features to ensure a seam…" at bounding box center [243, 138] width 191 height 19
drag, startPoint x: 189, startPoint y: 133, endPoint x: 180, endPoint y: 133, distance: 8.9
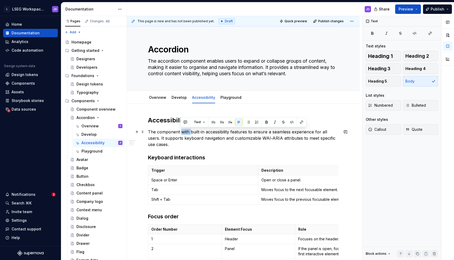
click at [180, 133] on p "The component with built-in accessibility features to ensure a seamless experie…" at bounding box center [243, 138] width 191 height 19
click at [252, 138] on p "The component has the built-in accessibility features to ensure a seamless expe…" at bounding box center [243, 138] width 191 height 19
click at [223, 139] on p "The component has the built-in accessibility features to ensure a seamless expe…" at bounding box center [243, 138] width 191 height 19
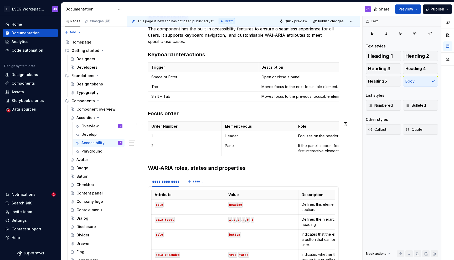
scroll to position [26, 0]
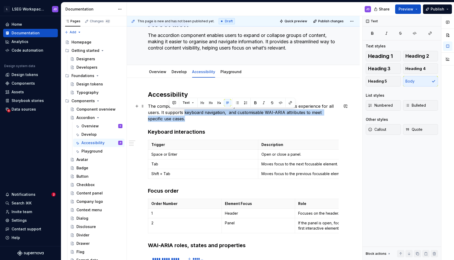
drag, startPoint x: 184, startPoint y: 113, endPoint x: 196, endPoint y: 116, distance: 11.7
click at [196, 116] on p "The component has the built-in accessibility features to ensure a seamless expe…" at bounding box center [243, 112] width 191 height 19
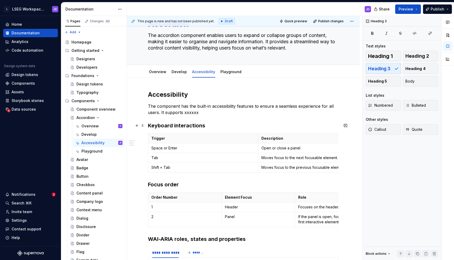
click at [176, 127] on h3 "Keyboard interactions" at bounding box center [243, 125] width 191 height 7
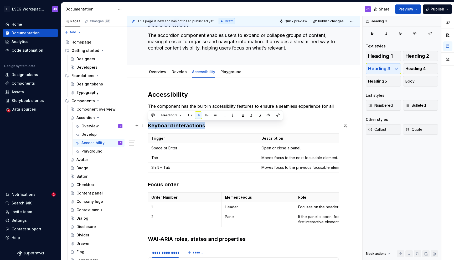
click at [176, 127] on h3 "Keyboard interactions" at bounding box center [243, 125] width 191 height 7
click at [208, 115] on button "button" at bounding box center [206, 115] width 7 height 7
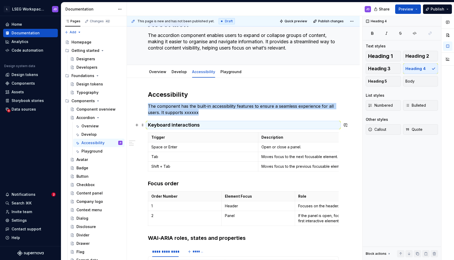
click at [148, 123] on h4 "Keyboard interactions" at bounding box center [243, 125] width 191 height 6
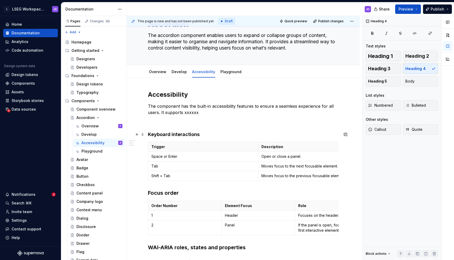
click at [166, 133] on h4 "Keyboard interactions" at bounding box center [243, 135] width 191 height 6
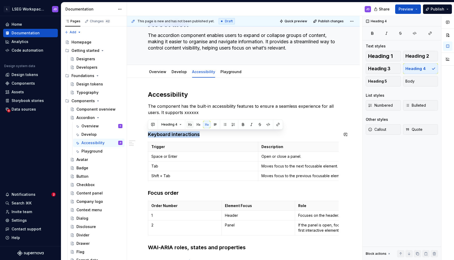
click at [191, 125] on button "button" at bounding box center [189, 124] width 7 height 7
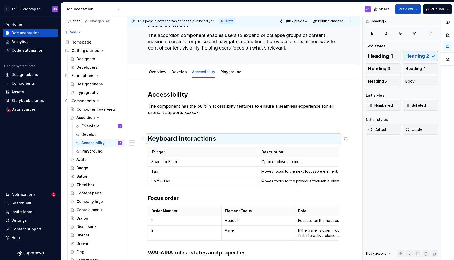
click at [178, 137] on h2 "Keyboard interactions" at bounding box center [243, 139] width 191 height 8
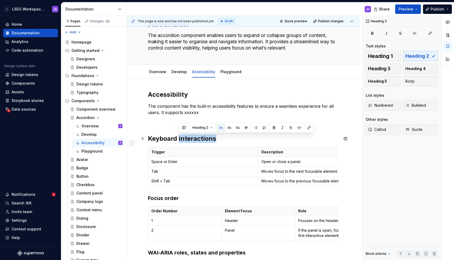
click at [178, 137] on h2 "Keyboard interactions" at bounding box center [243, 139] width 191 height 8
click at [197, 128] on button "button" at bounding box center [198, 127] width 7 height 7
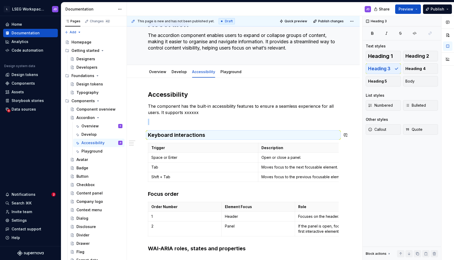
click at [165, 127] on div "**********" at bounding box center [243, 250] width 191 height 319
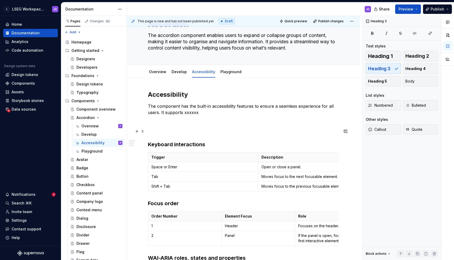
click at [161, 133] on p at bounding box center [243, 131] width 191 height 6
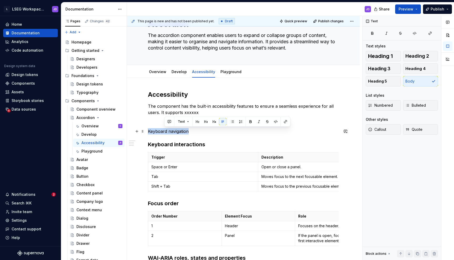
drag, startPoint x: 193, startPoint y: 132, endPoint x: 147, endPoint y: 132, distance: 45.9
click at [190, 121] on button "button" at bounding box center [189, 121] width 7 height 7
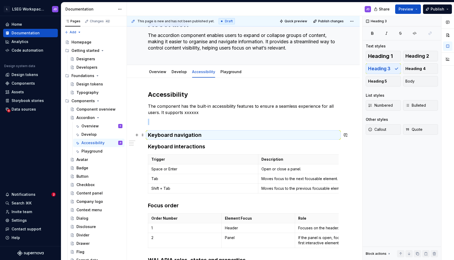
click at [195, 135] on h3 "Keyboard navigation" at bounding box center [243, 135] width 191 height 7
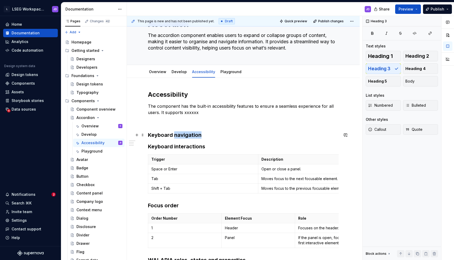
click at [195, 135] on h3 "Keyboard navigation" at bounding box center [243, 135] width 191 height 7
click at [188, 125] on button "button" at bounding box center [189, 124] width 7 height 7
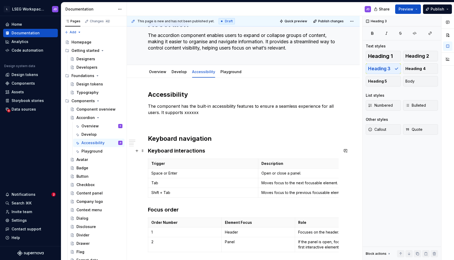
click at [212, 148] on h3 "Keyboard interactions" at bounding box center [243, 150] width 191 height 7
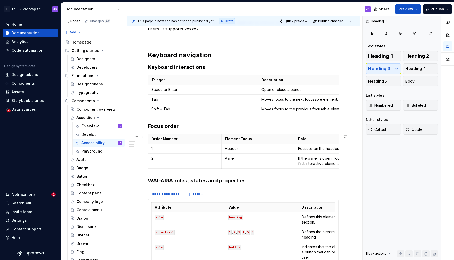
scroll to position [111, 0]
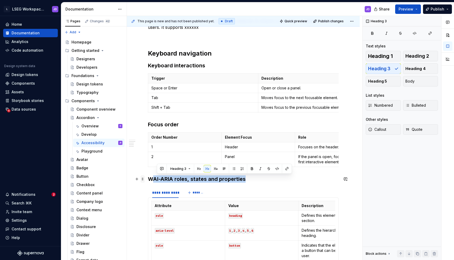
drag, startPoint x: 250, startPoint y: 180, endPoint x: 143, endPoint y: 179, distance: 106.6
click at [148, 179] on div "**********" at bounding box center [243, 176] width 191 height 342
click at [156, 181] on h3 "WAI-ARIA roles, states and properties" at bounding box center [243, 179] width 191 height 7
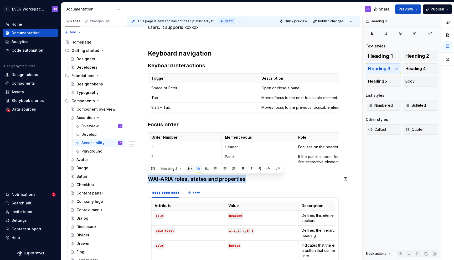
click at [189, 169] on button "button" at bounding box center [189, 168] width 7 height 7
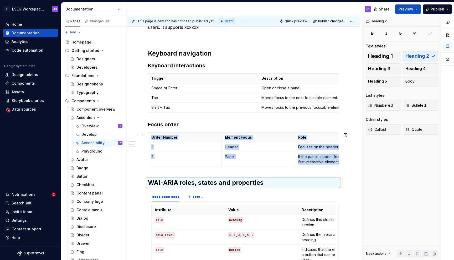
click at [228, 169] on div "Order Number Element Focus Role 1 Header Focuses on the header. 2 Panel If the …" at bounding box center [243, 151] width 191 height 37
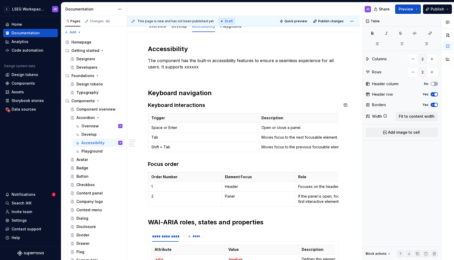
scroll to position [68, 0]
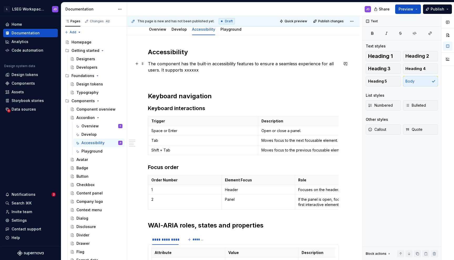
click at [188, 69] on p "The component has the built-in accessibility features to ensure a seamless expe…" at bounding box center [243, 67] width 191 height 13
click at [183, 227] on h2 "WAI-ARIA roles, states and properties" at bounding box center [243, 226] width 191 height 8
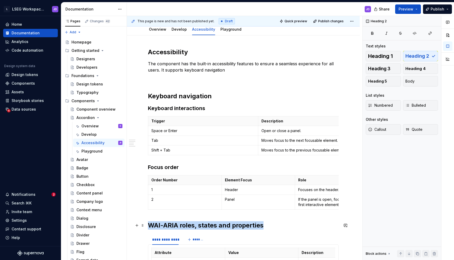
click at [183, 227] on h2 "WAI-ARIA roles, states and properties" at bounding box center [243, 226] width 191 height 8
copy h2 "WAI-ARIA roles, states and properties"
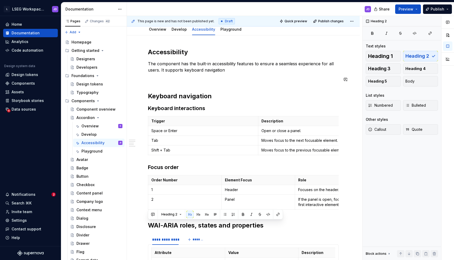
click at [228, 71] on p "The component has the built-in accessibility features to ensure a seamless expe…" at bounding box center [243, 67] width 191 height 13
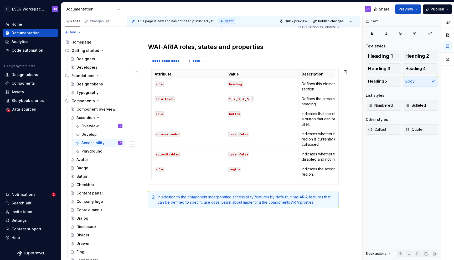
scroll to position [298, 0]
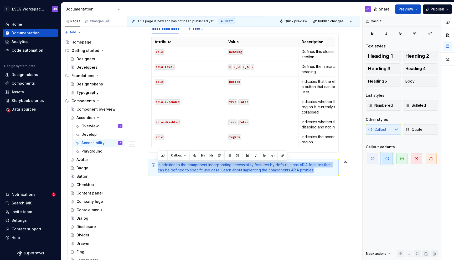
drag, startPoint x: 158, startPoint y: 157, endPoint x: 170, endPoint y: 186, distance: 31.3
click at [170, 186] on div "**********" at bounding box center [243, 32] width 233 height 455
copy div "In addition to the component incorporating accessibility features by default, i…"
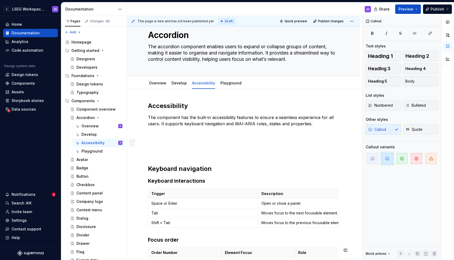
scroll to position [0, 0]
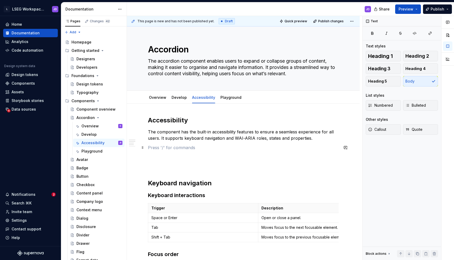
click at [159, 150] on p at bounding box center [243, 148] width 191 height 6
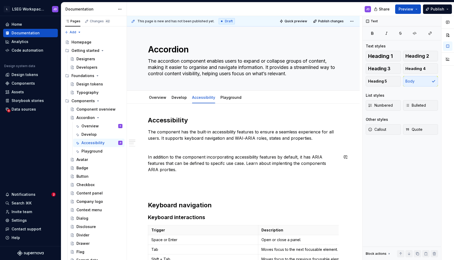
click at [159, 150] on p at bounding box center [243, 148] width 191 height 6
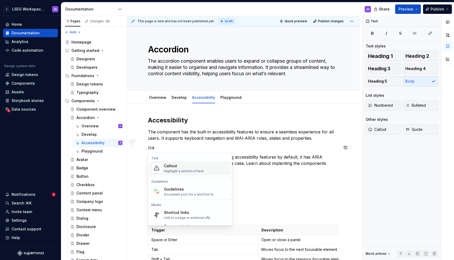
click at [195, 170] on div "Highlight a section of text" at bounding box center [184, 171] width 40 height 4
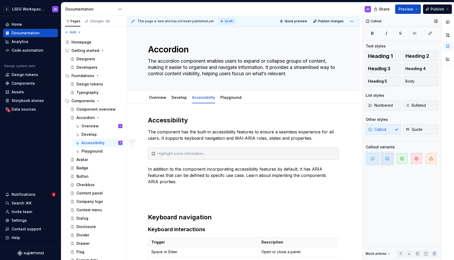
click at [389, 157] on span "button" at bounding box center [386, 158] width 11 height 11
click at [221, 170] on p "In addition to the component incorporating accessibility features by default, i…" at bounding box center [243, 175] width 191 height 19
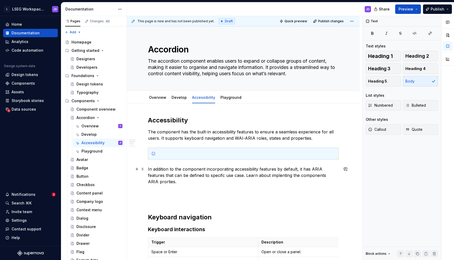
click at [221, 170] on p "In addition to the component incorporating accessibility features by default, i…" at bounding box center [243, 175] width 191 height 19
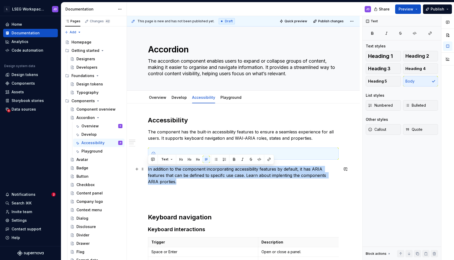
copy p "In addition to the component incorporating accessibility features by default, i…"
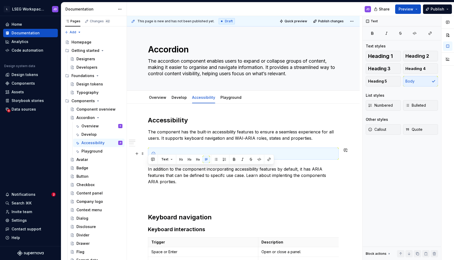
click at [194, 151] on div at bounding box center [243, 154] width 191 height 12
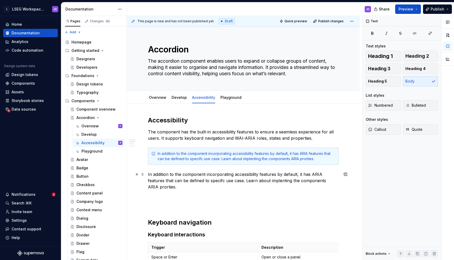
click at [179, 183] on p "In addition to the component incorporating accessibility features by default, i…" at bounding box center [243, 180] width 191 height 19
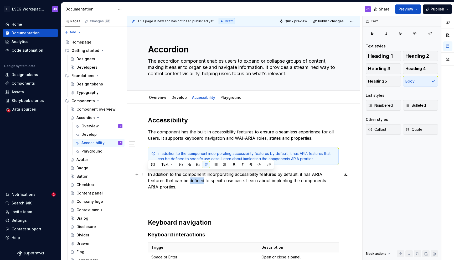
click at [179, 183] on p "In addition to the component incorporating accessibility features by default, i…" at bounding box center [243, 180] width 191 height 19
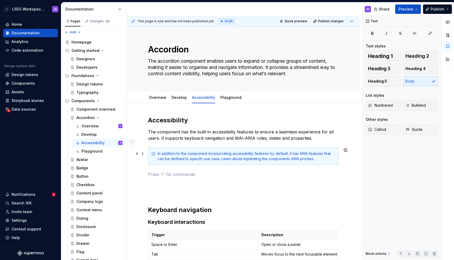
click at [309, 159] on div "In addition to the component incorporating accessibility features by default, i…" at bounding box center [245, 156] width 177 height 10
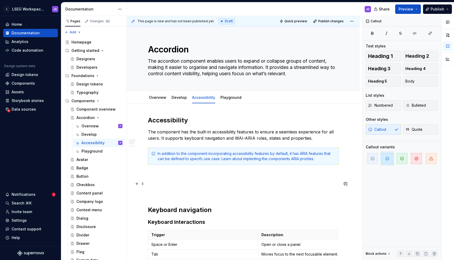
click at [241, 182] on p at bounding box center [243, 184] width 191 height 6
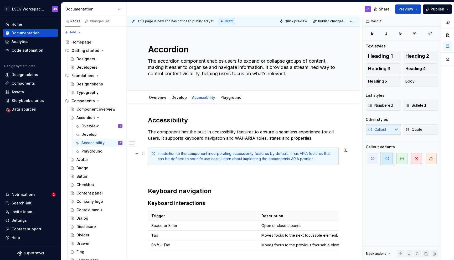
click at [305, 158] on div "In addition to the component incorporating accessibility features by default, i…" at bounding box center [245, 156] width 177 height 10
click at [198, 138] on p "The component has the built-in accessibility features to ensure a seamless expe…" at bounding box center [243, 135] width 191 height 13
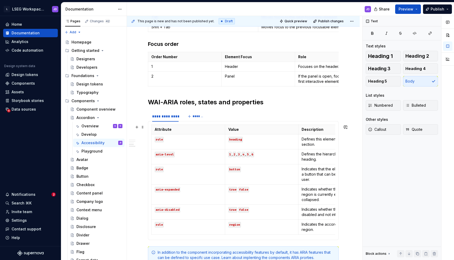
scroll to position [219, 0]
click at [254, 101] on h2 "WAI-ARIA roles, states and properties" at bounding box center [243, 102] width 191 height 8
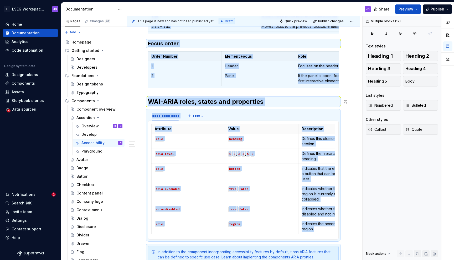
copy div "**********"
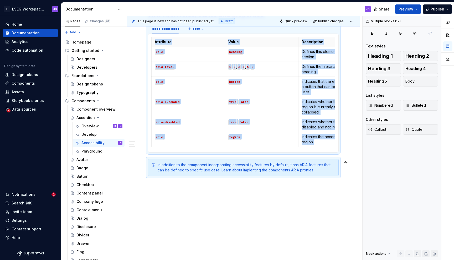
click at [304, 192] on div "**********" at bounding box center [243, 29] width 233 height 463
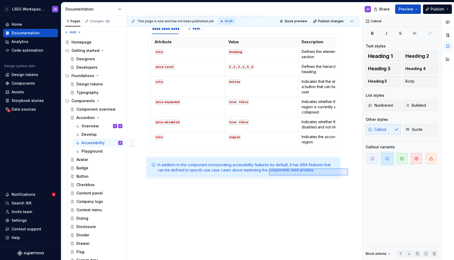
drag, startPoint x: 348, startPoint y: 176, endPoint x: 269, endPoint y: 169, distance: 79.3
click at [269, 169] on div "This page is new and has not been published yet. Draft Quick preview Publish ch…" at bounding box center [244, 138] width 235 height 245
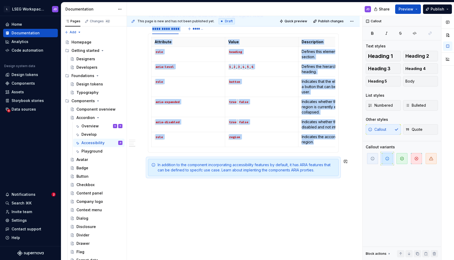
scroll to position [295, 0]
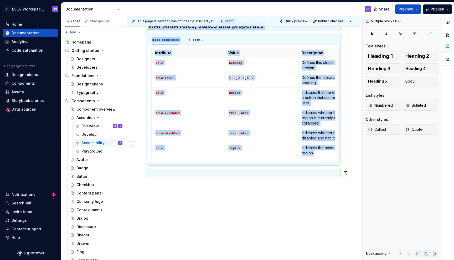
click at [265, 194] on div "**********" at bounding box center [243, 35] width 233 height 452
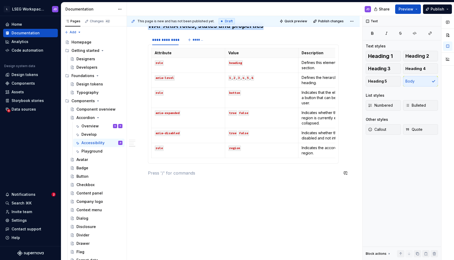
scroll to position [287, 0]
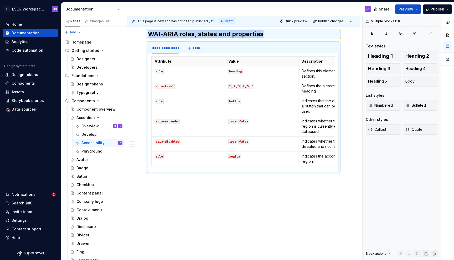
copy div "Accessibility The component has the built-in accessibility features to ensure a…"
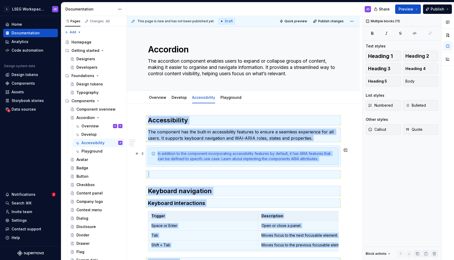
click at [184, 156] on div "In addition to the component incorporating accessibility features by default, i…" at bounding box center [245, 156] width 177 height 10
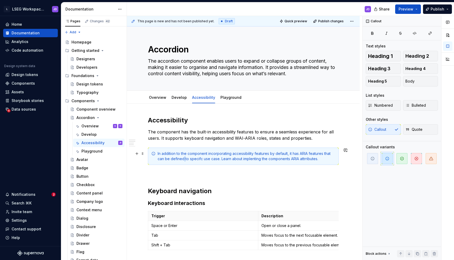
click at [184, 156] on div "In addition to the component incorporating accessibility features by default, i…" at bounding box center [245, 156] width 177 height 10
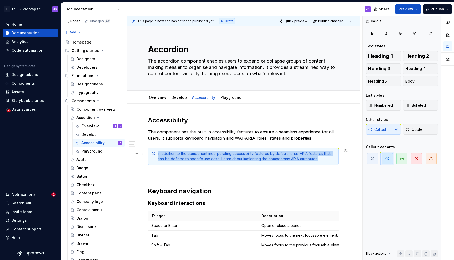
click at [184, 156] on div "In addition to the component incorporating accessibility features by default, i…" at bounding box center [245, 156] width 177 height 10
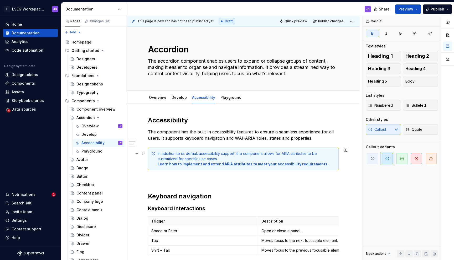
click at [173, 159] on div "In addition to its default accessibility support, the component allows for ARIA…" at bounding box center [245, 159] width 177 height 16
click at [193, 165] on strong "Learn how to implement and extend ARIA attributes to meet your accessibility re…" at bounding box center [242, 164] width 171 height 4
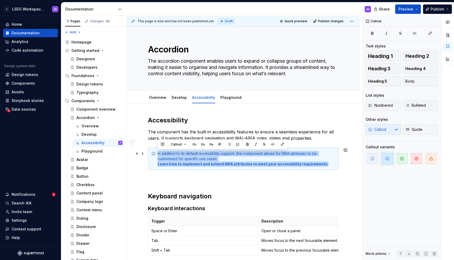
click at [193, 165] on strong "Learn how to implement and extend ARIA attributes to meet your accessibility re…" at bounding box center [242, 164] width 171 height 4
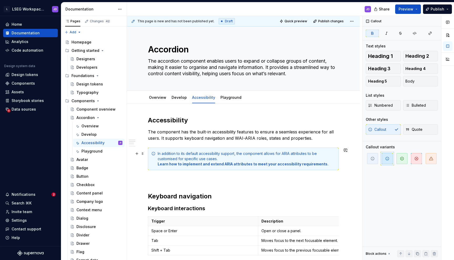
click at [222, 164] on strong "Learn how to implement and extend ARIA attributes to meet your accessibility re…" at bounding box center [242, 164] width 171 height 4
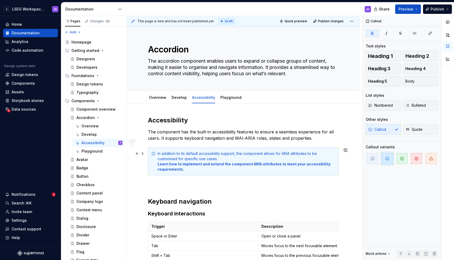
click at [238, 165] on strong "Learn how to implement and extend the component ARIA attributes to meet your ac…" at bounding box center [244, 167] width 174 height 10
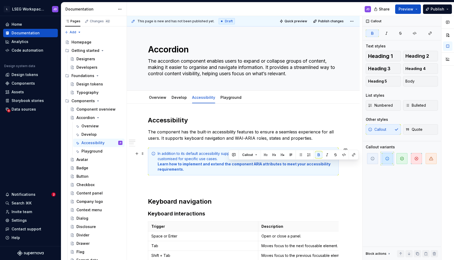
click at [238, 165] on strong "Learn how to implement and extend the component ARIA attributes to meet your ac…" at bounding box center [244, 167] width 174 height 10
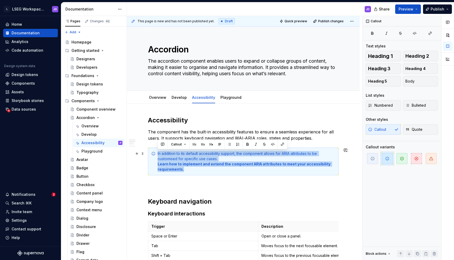
copy div "In addition to its default accessibility support, the component allows for ARIA…"
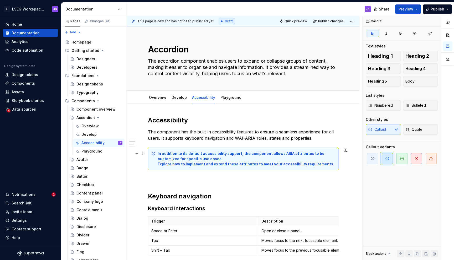
click at [173, 162] on strong "In addition to its default accessibility support, the component allows ARIA att…" at bounding box center [245, 158] width 176 height 15
click at [174, 159] on strong "In addition to its default accessibility support, the component allows ARIA att…" at bounding box center [245, 158] width 176 height 15
click at [191, 159] on strong "In addition to its default accessibility support, the component allows ARIA att…" at bounding box center [245, 158] width 176 height 15
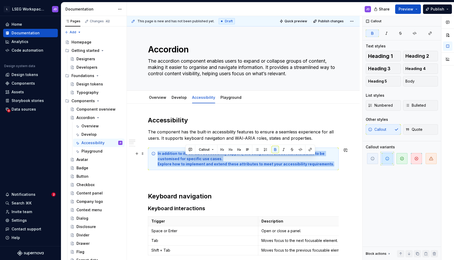
click at [191, 159] on strong "In addition to its default accessibility support, the component allows ARIA att…" at bounding box center [245, 158] width 176 height 15
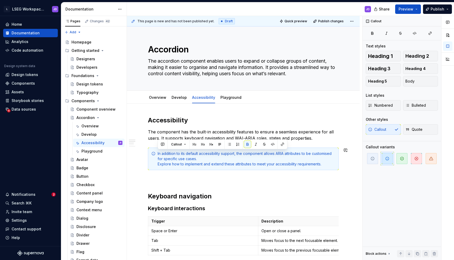
click at [191, 159] on div "In addition to its default accessibility support, the component allows ARIA att…" at bounding box center [245, 159] width 177 height 16
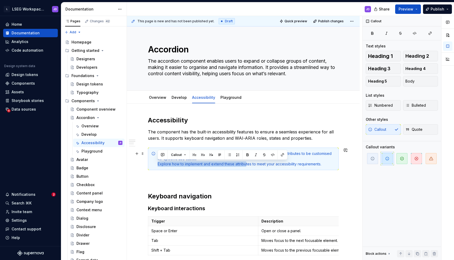
drag, startPoint x: 158, startPoint y: 165, endPoint x: 245, endPoint y: 163, distance: 87.2
click at [245, 163] on div "In addition to its default accessibility support, the component allows ARIA att…" at bounding box center [245, 159] width 177 height 16
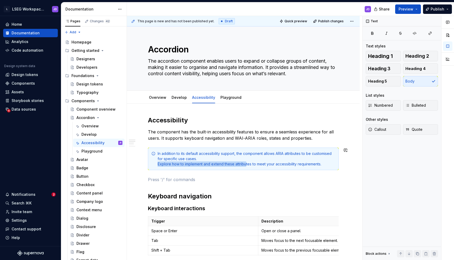
click at [160, 165] on div "In addition to its default accessibility support, the component allows ARIA att…" at bounding box center [245, 159] width 177 height 16
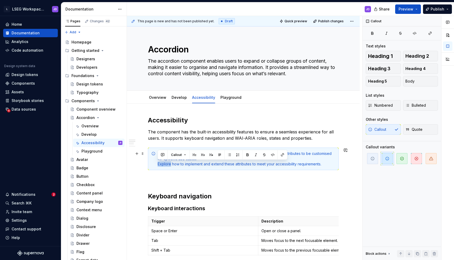
click at [160, 165] on div "In addition to its default accessibility support, the component allows ARIA att…" at bounding box center [245, 159] width 177 height 16
drag, startPoint x: 201, startPoint y: 165, endPoint x: 221, endPoint y: 166, distance: 20.2
click at [221, 166] on div "In addition to its default accessibility support, the component allows ARIA att…" at bounding box center [245, 159] width 177 height 16
drag, startPoint x: 302, startPoint y: 163, endPoint x: 150, endPoint y: 165, distance: 151.2
click at [150, 165] on div "In addition to its default accessibility support, the component allows ARIA att…" at bounding box center [243, 159] width 191 height 23
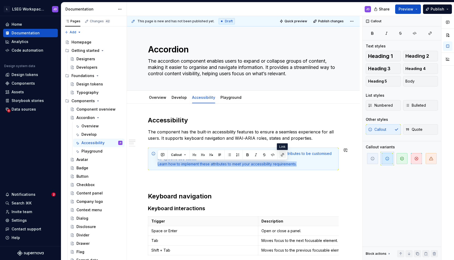
click at [281, 155] on button "button" at bounding box center [282, 154] width 7 height 7
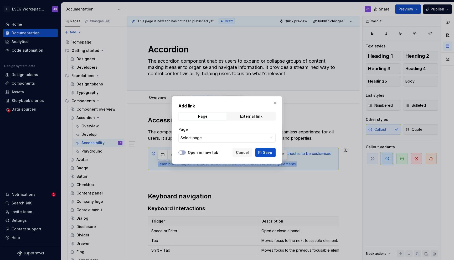
click at [209, 138] on span "Select page" at bounding box center [223, 137] width 87 height 5
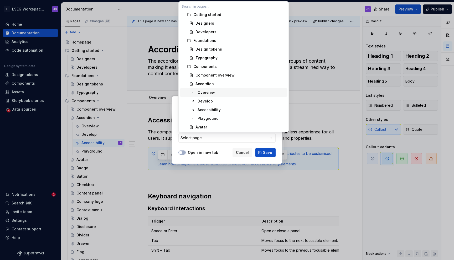
scroll to position [20, 0]
click at [211, 103] on div "Develop" at bounding box center [204, 100] width 15 height 5
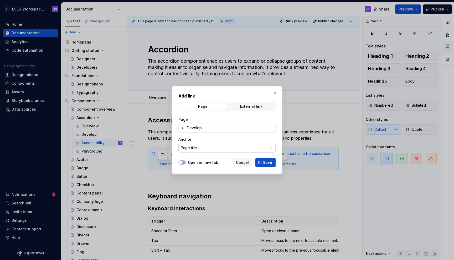
click at [209, 148] on button "Page title" at bounding box center [226, 147] width 97 height 9
click at [209, 148] on div "Add link Page External link Page Develop Anchor Page title Open in new tab Canc…" at bounding box center [227, 130] width 454 height 260
click at [267, 163] on span "Save" at bounding box center [267, 162] width 9 height 5
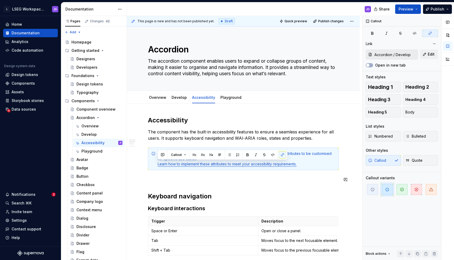
click at [217, 200] on h2 "Keyboard navigation" at bounding box center [243, 196] width 191 height 8
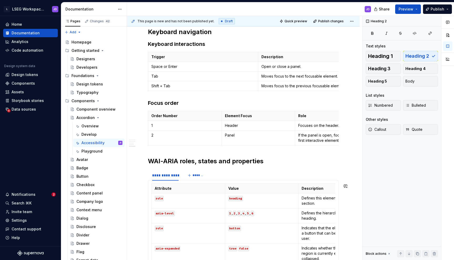
scroll to position [61, 0]
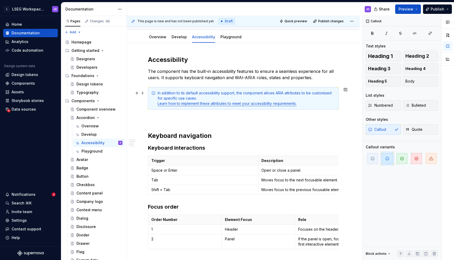
click at [303, 93] on div "In addition to its default accessibility support, the component allows ARIA att…" at bounding box center [245, 99] width 177 height 16
click at [267, 96] on div "In addition to its default accessibility support, the component allows ARIA att…" at bounding box center [245, 99] width 177 height 16
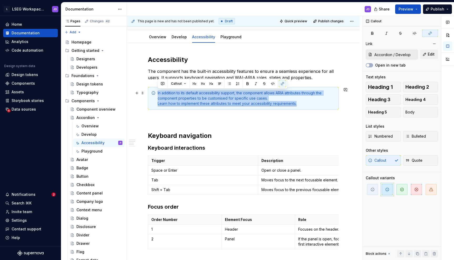
click at [195, 97] on div "In addition to its default accessibility support, the component allows ARIA att…" at bounding box center [245, 99] width 177 height 16
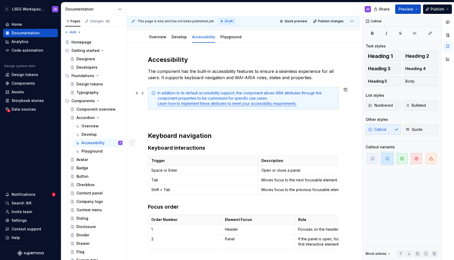
click at [274, 97] on div "In addition to its default accessibility support, the component allows ARIA att…" at bounding box center [245, 99] width 177 height 16
click at [275, 101] on div "In addition to its default accessibility support, the component allows ARIA att…" at bounding box center [245, 99] width 177 height 16
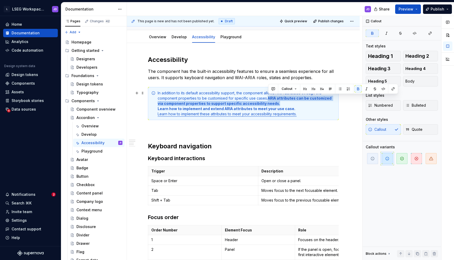
drag, startPoint x: 267, startPoint y: 98, endPoint x: 275, endPoint y: 103, distance: 9.1
click at [275, 103] on div "In addition to its default accessibility support, the component allows ARIA att…" at bounding box center [245, 104] width 177 height 26
drag, startPoint x: 268, startPoint y: 99, endPoint x: 272, endPoint y: 102, distance: 4.8
click at [272, 102] on div "In addition to its default accessibility support, the component allows ARIA att…" at bounding box center [245, 104] width 177 height 26
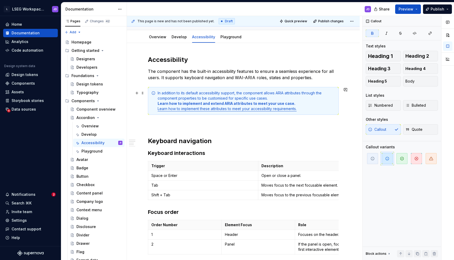
click at [307, 94] on div "In addition to its default accessibility support, the component allows ARIA att…" at bounding box center [245, 101] width 177 height 21
drag, startPoint x: 197, startPoint y: 98, endPoint x: 268, endPoint y: 96, distance: 70.7
click at [268, 96] on div "In addition to its default accessibility support, the component allows ARIA att…" at bounding box center [245, 101] width 177 height 21
click at [221, 98] on div "In addition to its default accessibility support, the component allows ARIA att…" at bounding box center [245, 101] width 177 height 21
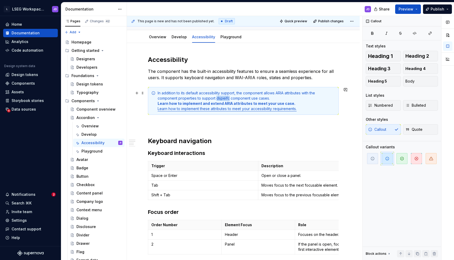
click at [221, 98] on div "In addition to its default accessibility support, the component allows ARIA att…" at bounding box center [245, 101] width 177 height 21
click at [214, 99] on div "In addition to its default accessibility support, the component allows ARIA att…" at bounding box center [245, 101] width 177 height 21
drag, startPoint x: 216, startPoint y: 98, endPoint x: 272, endPoint y: 98, distance: 56.4
click at [272, 98] on div "In addition to its default accessibility support, the component allows ARIA att…" at bounding box center [245, 101] width 177 height 21
click at [207, 99] on div "In addition to its default accessibility support, the component allows ARIA att…" at bounding box center [245, 101] width 177 height 21
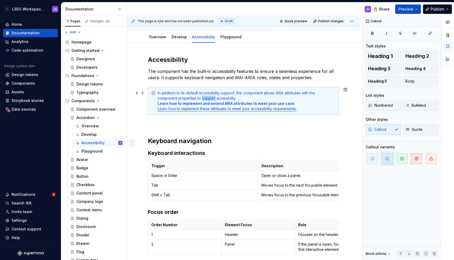
click at [207, 99] on div "In addition to its default accessibility support, the component allows ARIA att…" at bounding box center [245, 101] width 177 height 21
click at [226, 97] on div "In addition to its default accessibility support, the component allows ARIA att…" at bounding box center [245, 101] width 177 height 21
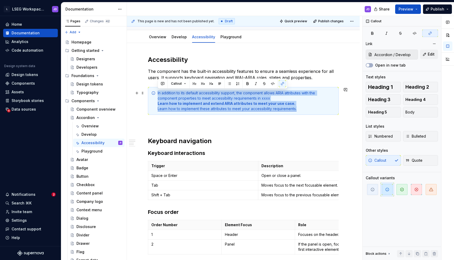
drag, startPoint x: 311, startPoint y: 111, endPoint x: 152, endPoint y: 96, distance: 159.8
click at [152, 96] on div "In addition to its default accessibility support, the component allows ARIA att…" at bounding box center [243, 101] width 191 height 28
click at [197, 105] on strong "Learn how to implement and extend ARIA attributes to meet your use case." at bounding box center [226, 103] width 138 height 4
click at [275, 101] on strong "Learn how to implement and extend ARIA attributes to meet your use case." at bounding box center [226, 103] width 138 height 4
click at [296, 105] on div "In addition to its default accessibility support, the component allows ARIA att…" at bounding box center [245, 101] width 177 height 21
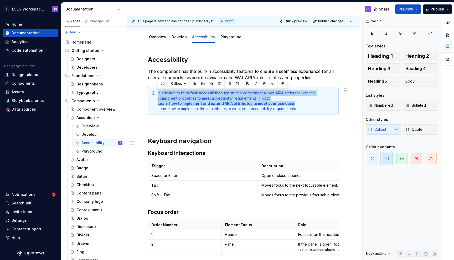
drag, startPoint x: 296, startPoint y: 104, endPoint x: 149, endPoint y: 93, distance: 147.7
click at [149, 93] on div "In addition to its default accessibility support, the component allows ARIA att…" at bounding box center [243, 101] width 191 height 28
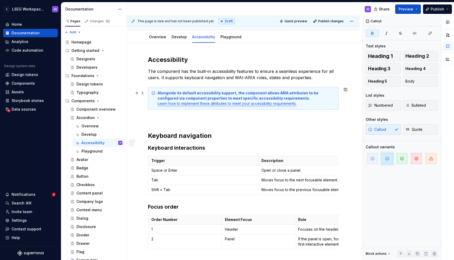
click at [201, 95] on div "Alongside its default accessibility support, the component allows ARIA attribut…" at bounding box center [245, 99] width 177 height 16
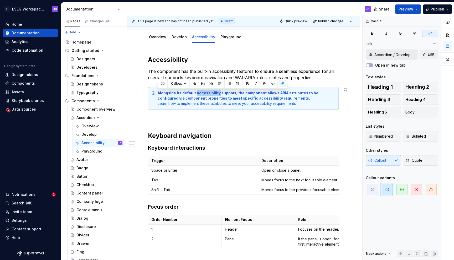
click at [201, 95] on div "Alongside its default accessibility support, the component allows ARIA attribut…" at bounding box center [245, 99] width 177 height 16
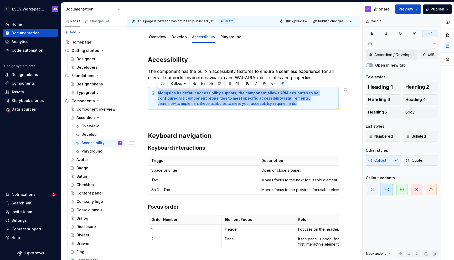
click at [206, 95] on strong "Alongside its default accessibility support, the component allows ARIA attribut…" at bounding box center [237, 96] width 161 height 10
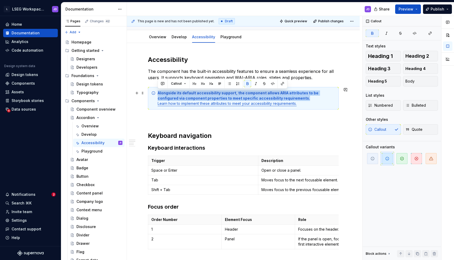
drag, startPoint x: 288, startPoint y: 98, endPoint x: 156, endPoint y: 95, distance: 131.6
click at [156, 95] on div "Alongside its default accessibility support, the component allows ARIA attribut…" at bounding box center [243, 98] width 191 height 23
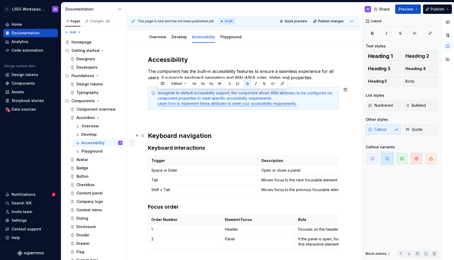
click at [227, 150] on h3 "Keyboard interactions" at bounding box center [243, 147] width 191 height 7
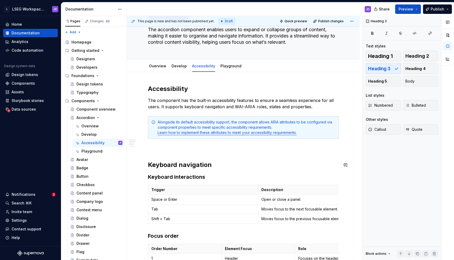
scroll to position [28, 0]
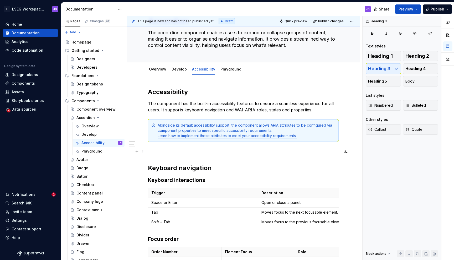
click at [210, 153] on p at bounding box center [243, 151] width 191 height 6
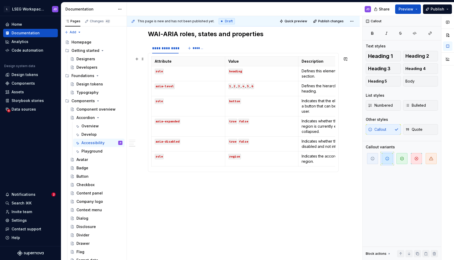
scroll to position [0, 0]
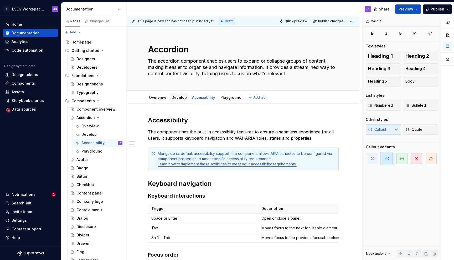
click at [174, 98] on link "Develop" at bounding box center [178, 97] width 15 height 4
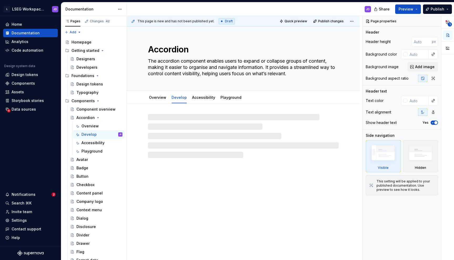
type textarea "*"
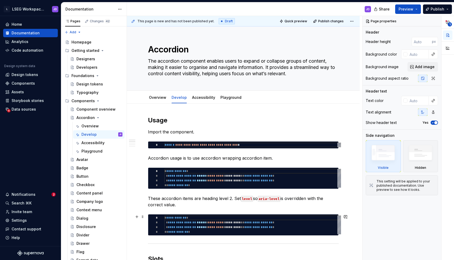
scroll to position [39, 0]
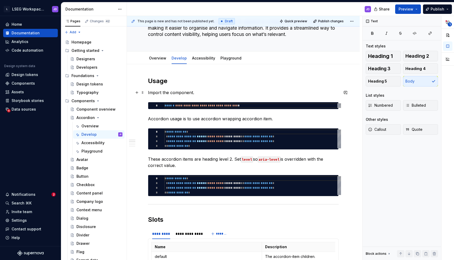
click at [196, 95] on p "Import the component." at bounding box center [243, 93] width 191 height 6
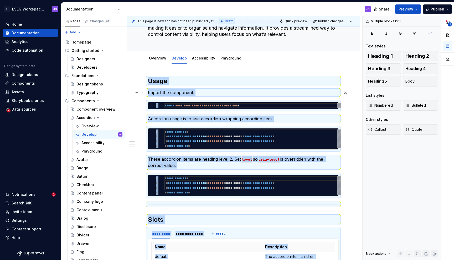
click at [179, 93] on p "Import the component." at bounding box center [243, 93] width 191 height 6
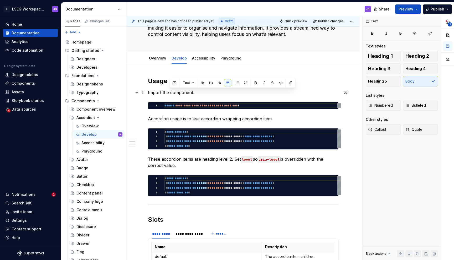
click at [179, 93] on p "Import the component." at bounding box center [243, 93] width 191 height 6
paste div
click at [213, 92] on p "To use the accordion component, first import it into your project." at bounding box center [243, 93] width 191 height 6
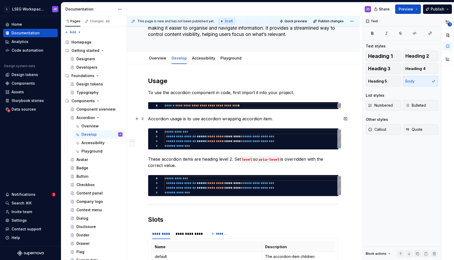
click at [187, 120] on p "Accordion usage is to use accordion wrapping accordion item." at bounding box center [243, 119] width 191 height 6
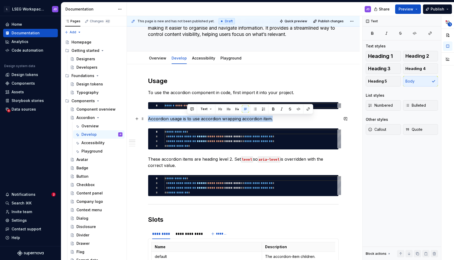
click at [187, 120] on p "Accordion usage is to use accordion wrapping accordion item." at bounding box center [243, 119] width 191 height 6
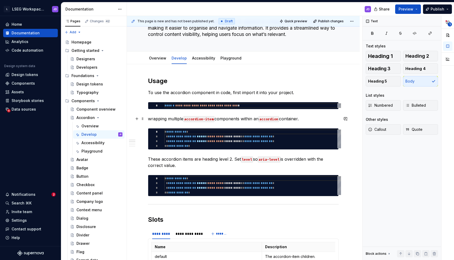
click at [167, 120] on p "wrapping multiple accordion-item components within an accordion container." at bounding box center [243, 119] width 191 height 6
click at [150, 119] on p "wrap multiple accordion-item components within an accordion container." at bounding box center [243, 119] width 191 height 6
click at [283, 120] on p "Wrap multiple accordion-item components within an accordion container." at bounding box center [243, 119] width 191 height 6
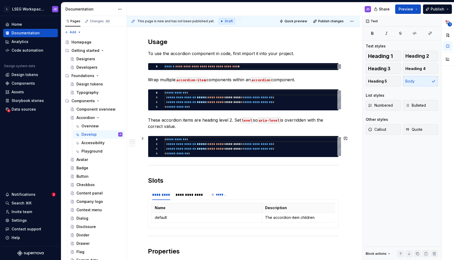
scroll to position [83, 0]
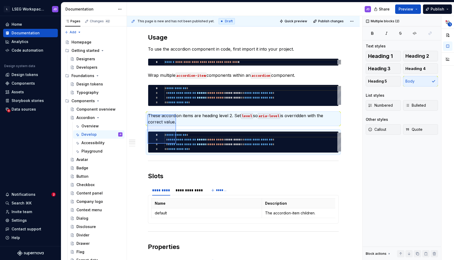
drag, startPoint x: 147, startPoint y: 115, endPoint x: 181, endPoint y: 146, distance: 45.9
click at [181, 146] on div "**********" at bounding box center [244, 138] width 235 height 245
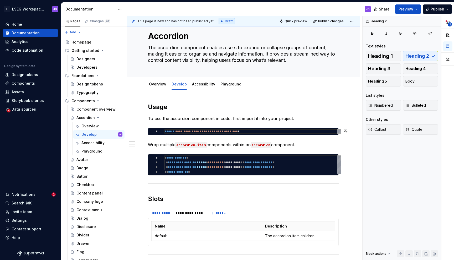
scroll to position [11, 0]
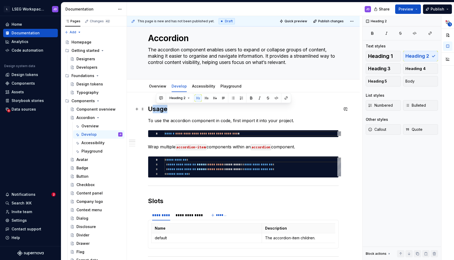
drag, startPoint x: 165, startPoint y: 111, endPoint x: 149, endPoint y: 111, distance: 16.0
click at [149, 111] on h2 "Usage" at bounding box center [243, 109] width 191 height 8
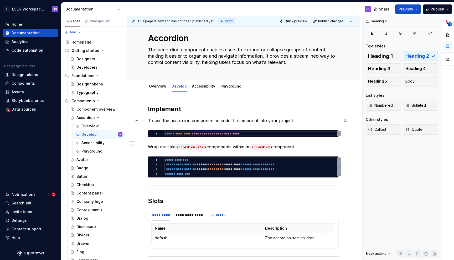
click at [178, 120] on p "To use the accordion component in code, first import it into your project." at bounding box center [243, 121] width 191 height 6
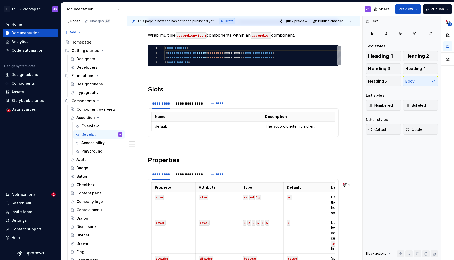
scroll to position [0, 0]
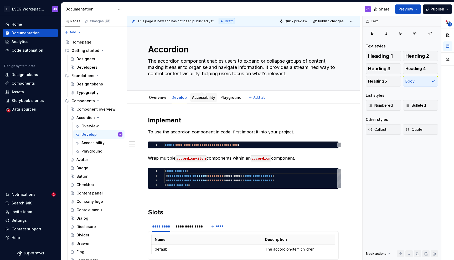
click at [203, 98] on link "Accessibility" at bounding box center [203, 97] width 23 height 4
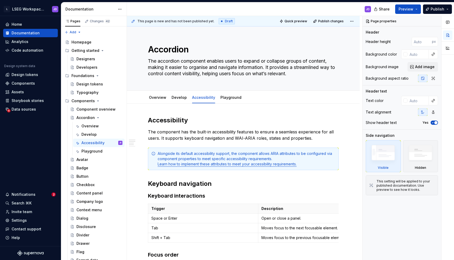
scroll to position [49, 0]
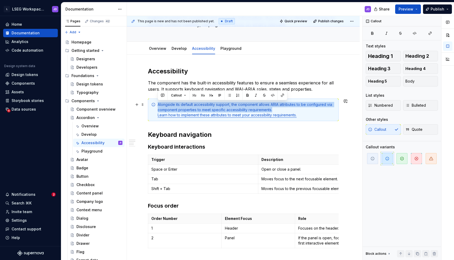
drag, startPoint x: 280, startPoint y: 109, endPoint x: 157, endPoint y: 104, distance: 122.9
click at [157, 104] on div "Alongside its default accessibility support, the component allows ARIA attribut…" at bounding box center [245, 110] width 177 height 16
click at [176, 50] on link "Develop" at bounding box center [178, 48] width 15 height 4
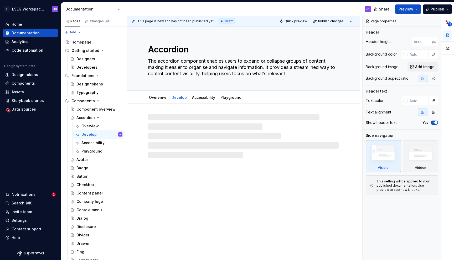
type textarea "*"
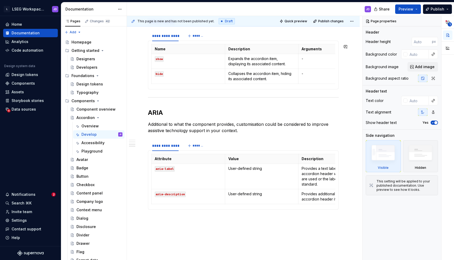
scroll to position [489, 0]
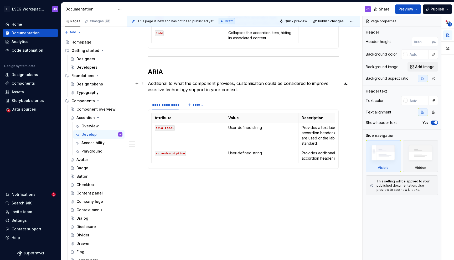
click at [191, 88] on p "Additional to what the component provides, customisation could be considered to…" at bounding box center [243, 86] width 191 height 13
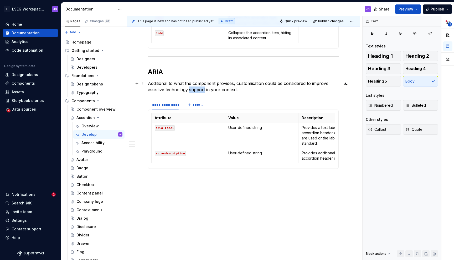
click at [191, 88] on p "Additional to what the component provides, customisation could be considered to…" at bounding box center [243, 86] width 191 height 13
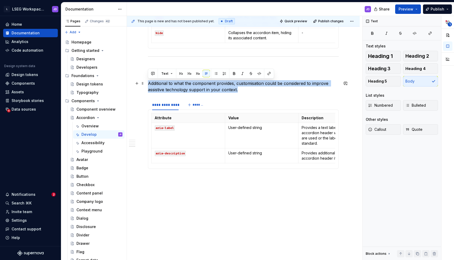
click at [191, 88] on p "Additional to what the component provides, customisation could be considered to…" at bounding box center [243, 86] width 191 height 13
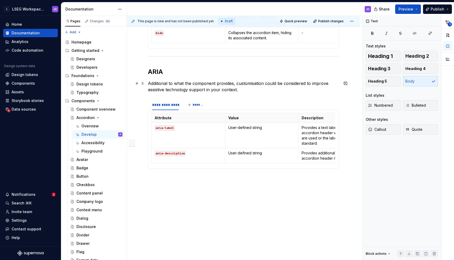
click at [148, 83] on p "Additional to what the component provides, customisation could be considered to…" at bounding box center [243, 86] width 191 height 13
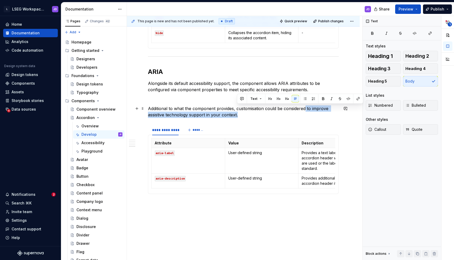
drag, startPoint x: 305, startPoint y: 108, endPoint x: 307, endPoint y: 115, distance: 7.5
click at [307, 115] on p "Additional to what the component provides, customisation could be considered to…" at bounding box center [243, 112] width 191 height 13
click at [281, 84] on p "Alongside its default accessibility support, the component allows ARIA attribut…" at bounding box center [243, 86] width 191 height 13
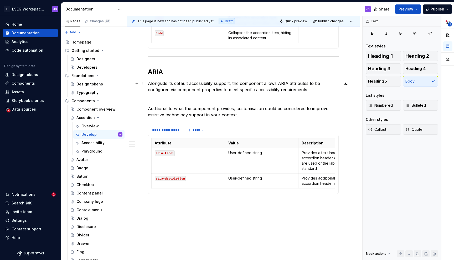
click at [173, 82] on p "Alongside its default accessibility support, the component allows ARIA attribut…" at bounding box center [243, 86] width 191 height 13
click at [220, 92] on p "Alongside the components default accessibility support, the component allows AR…" at bounding box center [243, 86] width 191 height 13
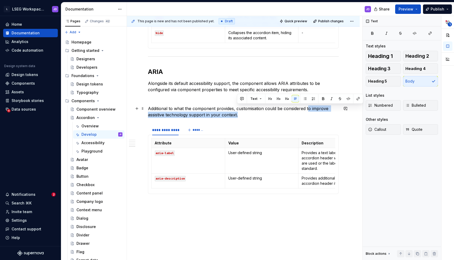
drag, startPoint x: 307, startPoint y: 108, endPoint x: 308, endPoint y: 115, distance: 7.1
click at [308, 115] on p "Additional to what the component provides, customisation could be considered to…" at bounding box center [243, 112] width 191 height 13
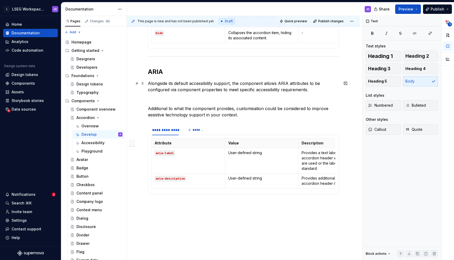
click at [233, 91] on p "Alongside its default accessibility support, the component allows ARIA attribut…" at bounding box center [243, 86] width 191 height 13
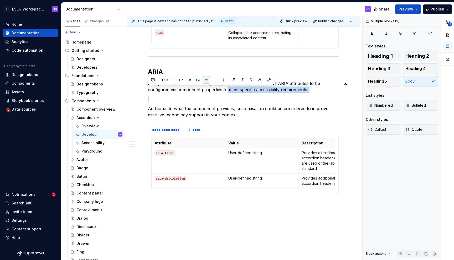
drag, startPoint x: 226, startPoint y: 90, endPoint x: 234, endPoint y: 94, distance: 9.3
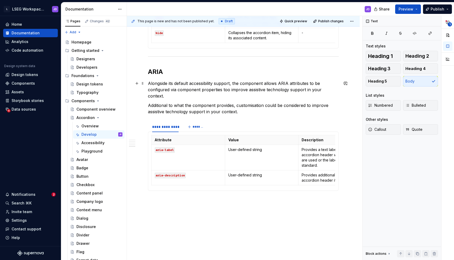
click at [228, 91] on p "Alongside its default accessibility support, the component allows ARIA attribut…" at bounding box center [243, 89] width 191 height 19
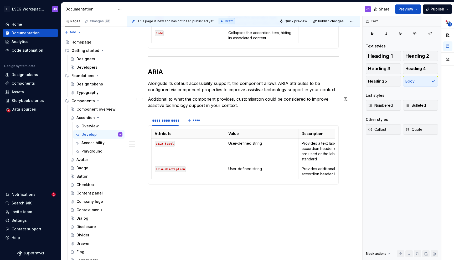
click at [230, 104] on p "Additional to what the component provides, customisation could be considered to…" at bounding box center [243, 102] width 191 height 13
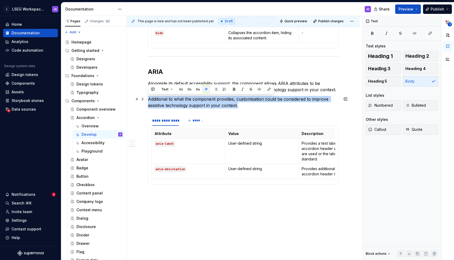
click at [230, 104] on p "Additional to what the component provides, customisation could be considered to…" at bounding box center [243, 102] width 191 height 13
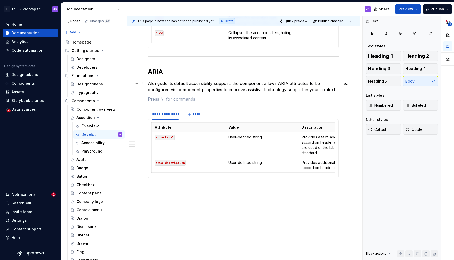
click at [312, 90] on p "Alongside its default accessibility support, the component allows ARIA attribut…" at bounding box center [243, 86] width 191 height 13
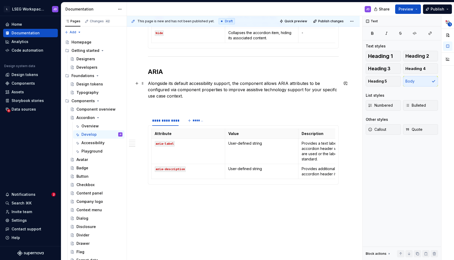
click at [325, 89] on p "Alongside its default accessibility support, the component allows ARIA attribut…" at bounding box center [243, 89] width 191 height 19
click at [313, 89] on p "Alongside its default accessibility support, the component allows ARIA attribut…" at bounding box center [243, 89] width 191 height 19
click at [321, 89] on p "Alongside its default accessibility support, the component allows ARIA attribut…" at bounding box center [243, 89] width 191 height 19
click at [175, 97] on p "Alongside its default accessibility support, the component allows ARIA attribut…" at bounding box center [243, 89] width 191 height 19
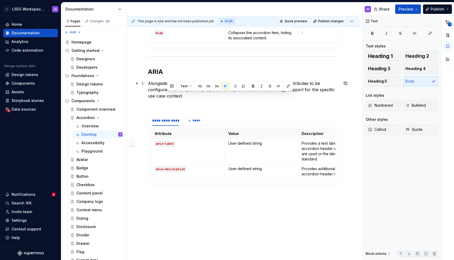
click at [175, 97] on p "Alongside its default accessibility support, the component allows ARIA attribut…" at bounding box center [243, 89] width 191 height 19
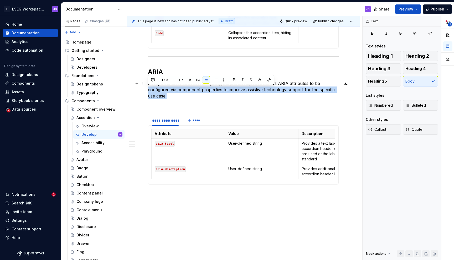
drag, startPoint x: 181, startPoint y: 95, endPoint x: 145, endPoint y: 87, distance: 36.8
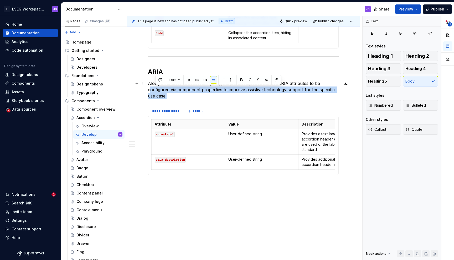
drag, startPoint x: 175, startPoint y: 96, endPoint x: 150, endPoint y: 86, distance: 26.8
click at [150, 86] on p "Alongside its default accessibility support, the component allows ARIA attribut…" at bounding box center [243, 89] width 191 height 19
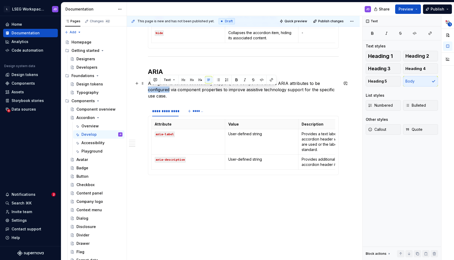
click at [150, 86] on p "Alongside its default accessibility support, the component allows ARIA attribut…" at bounding box center [243, 89] width 191 height 19
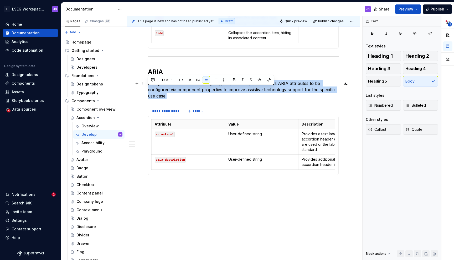
click at [150, 86] on p "Alongside its default accessibility support, the component allows ARIA attribut…" at bounding box center [243, 89] width 191 height 19
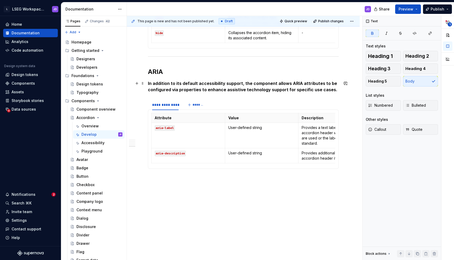
click at [181, 87] on strong "In addition to its default accessibility support, the component allows ARIA att…" at bounding box center [243, 87] width 190 height 12
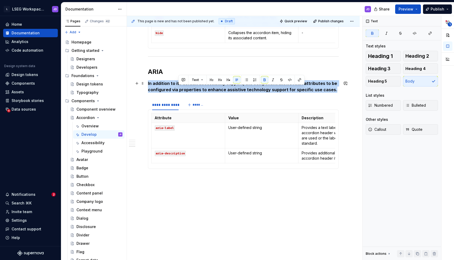
click at [181, 87] on strong "In addition to its default accessibility support, the component allows ARIA att…" at bounding box center [243, 87] width 190 height 12
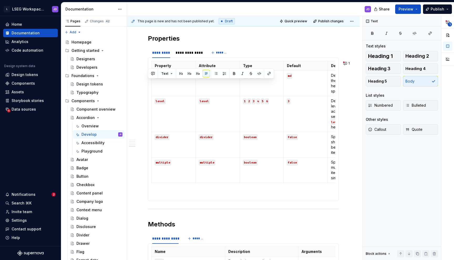
scroll to position [0, 0]
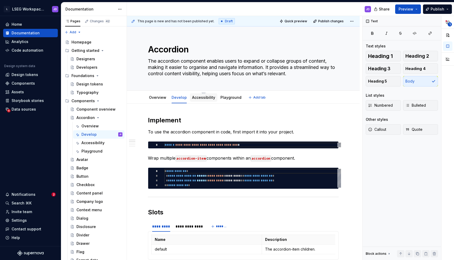
click at [205, 100] on div "Accessibility" at bounding box center [203, 97] width 23 height 5
click at [203, 95] on div "Accessibility" at bounding box center [203, 97] width 23 height 6
click at [204, 101] on div "Accessibility" at bounding box center [203, 97] width 27 height 8
click at [215, 212] on h2 "Slots" at bounding box center [243, 212] width 191 height 8
click at [201, 98] on link "Accessibility" at bounding box center [203, 97] width 23 height 4
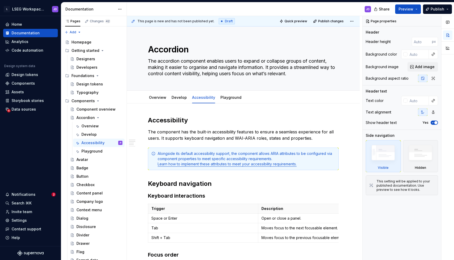
scroll to position [13, 0]
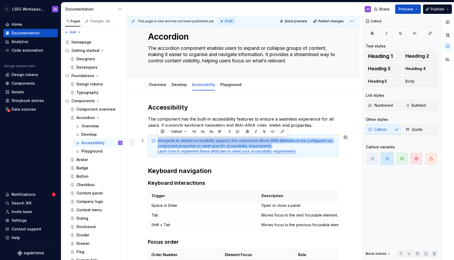
drag, startPoint x: 275, startPoint y: 148, endPoint x: 157, endPoint y: 142, distance: 117.2
click at [157, 142] on div "Alongside its default accessibility support, the component allows ARIA attribut…" at bounding box center [245, 146] width 177 height 16
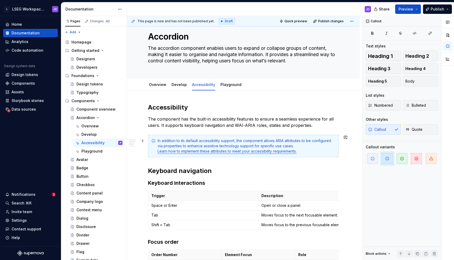
click at [182, 143] on div "In addition to its default accessibility support, the component allows ARIA att…" at bounding box center [245, 146] width 177 height 16
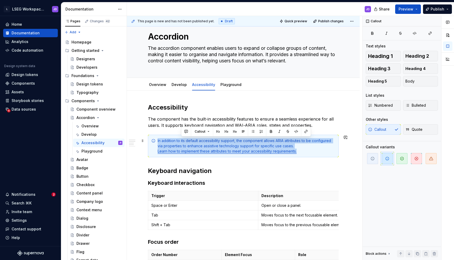
click at [182, 143] on div "In addition to its default accessibility support, the component allows ARIA att…" at bounding box center [245, 146] width 177 height 16
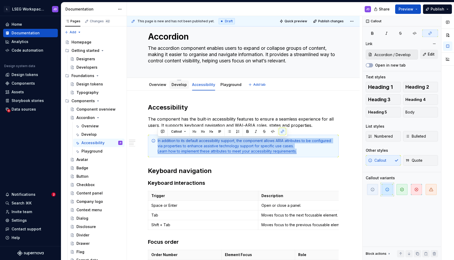
click at [182, 84] on link "Develop" at bounding box center [178, 84] width 15 height 4
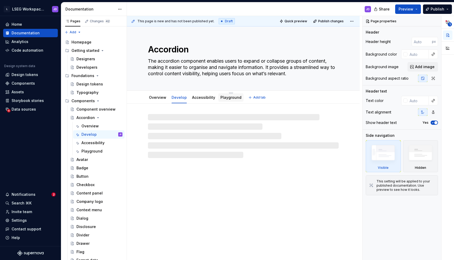
click at [231, 99] on link "Playground" at bounding box center [230, 97] width 21 height 4
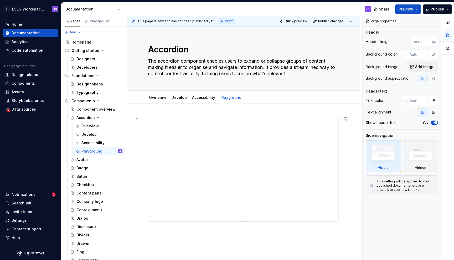
scroll to position [46, 0]
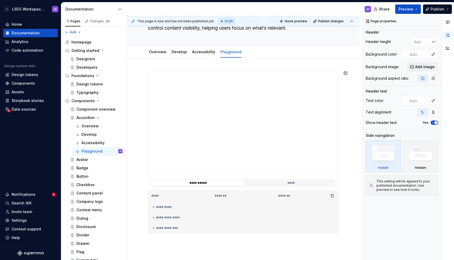
click at [174, 244] on div "**********" at bounding box center [243, 188] width 233 height 260
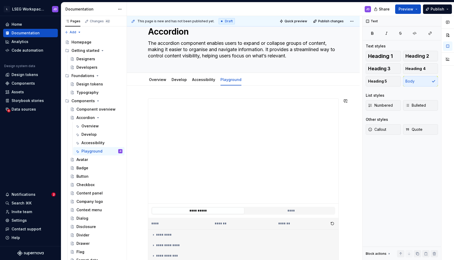
scroll to position [0, 0]
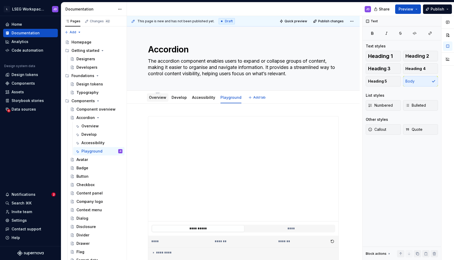
click at [155, 98] on link "Overview" at bounding box center [157, 97] width 17 height 4
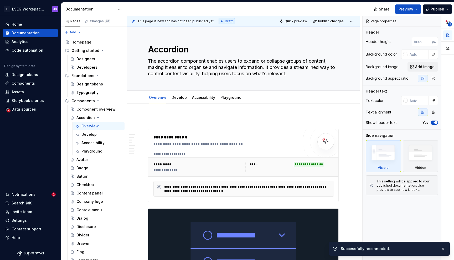
type textarea "*"
